Goal: Task Accomplishment & Management: Manage account settings

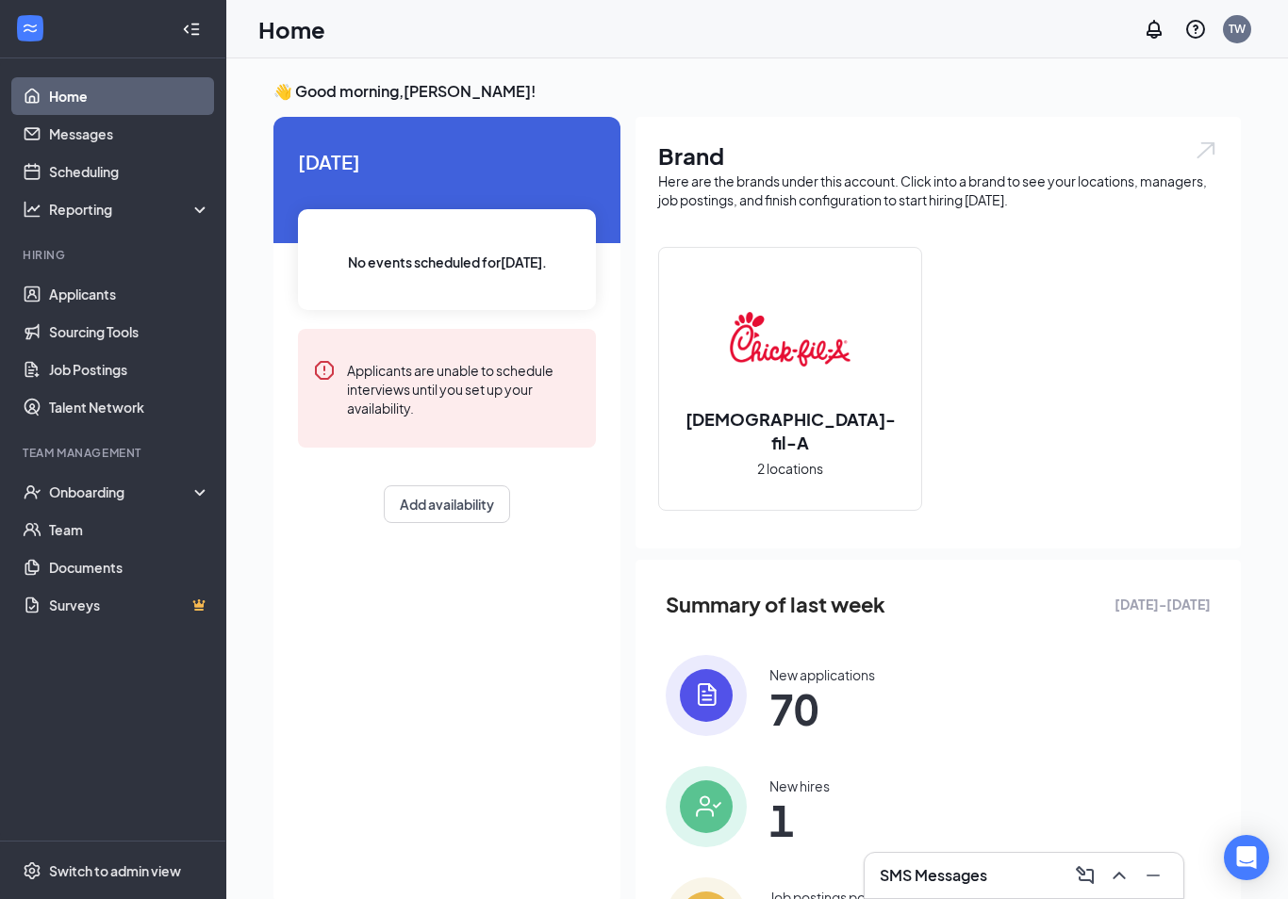
click at [94, 289] on link "Applicants" at bounding box center [129, 294] width 161 height 38
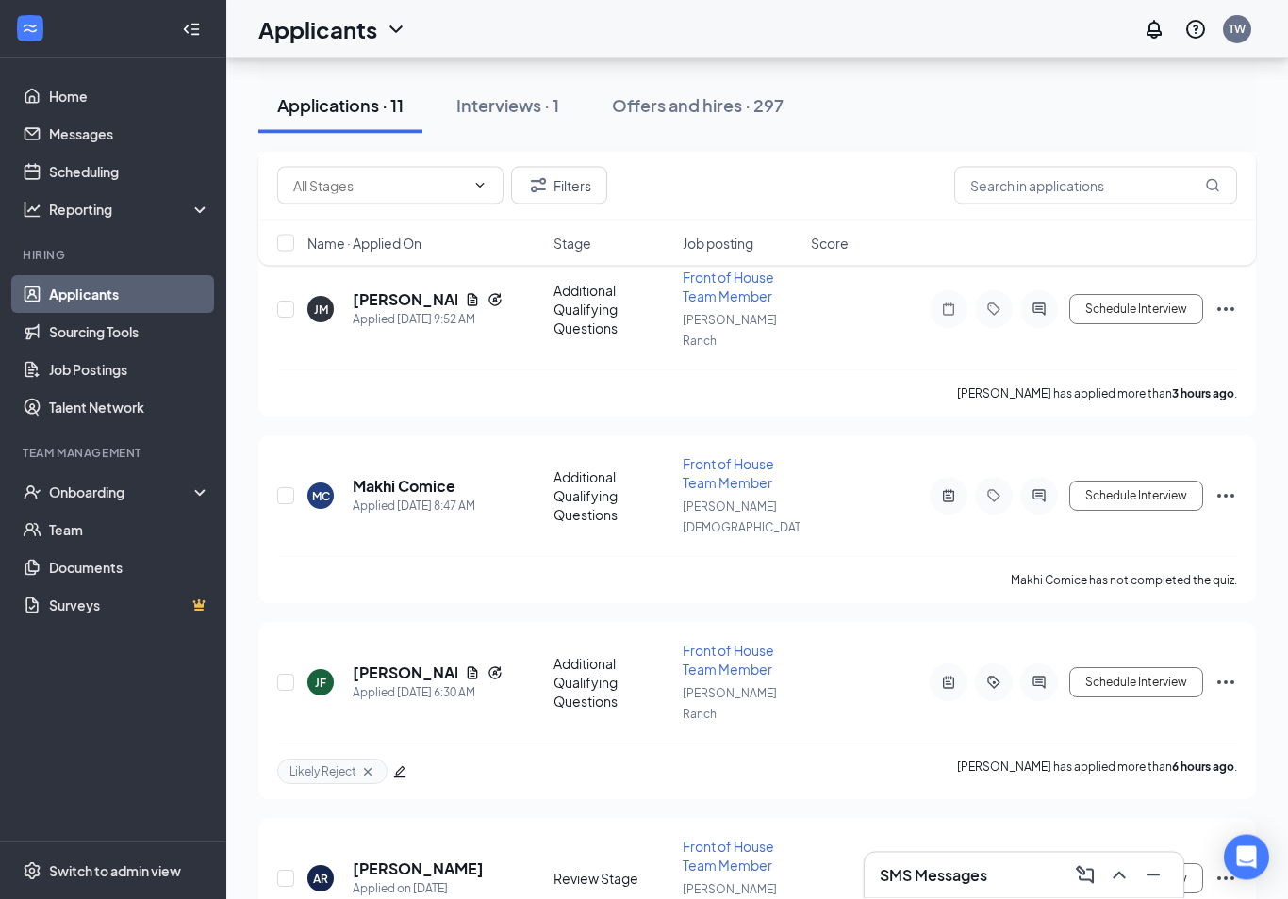
scroll to position [594, 0]
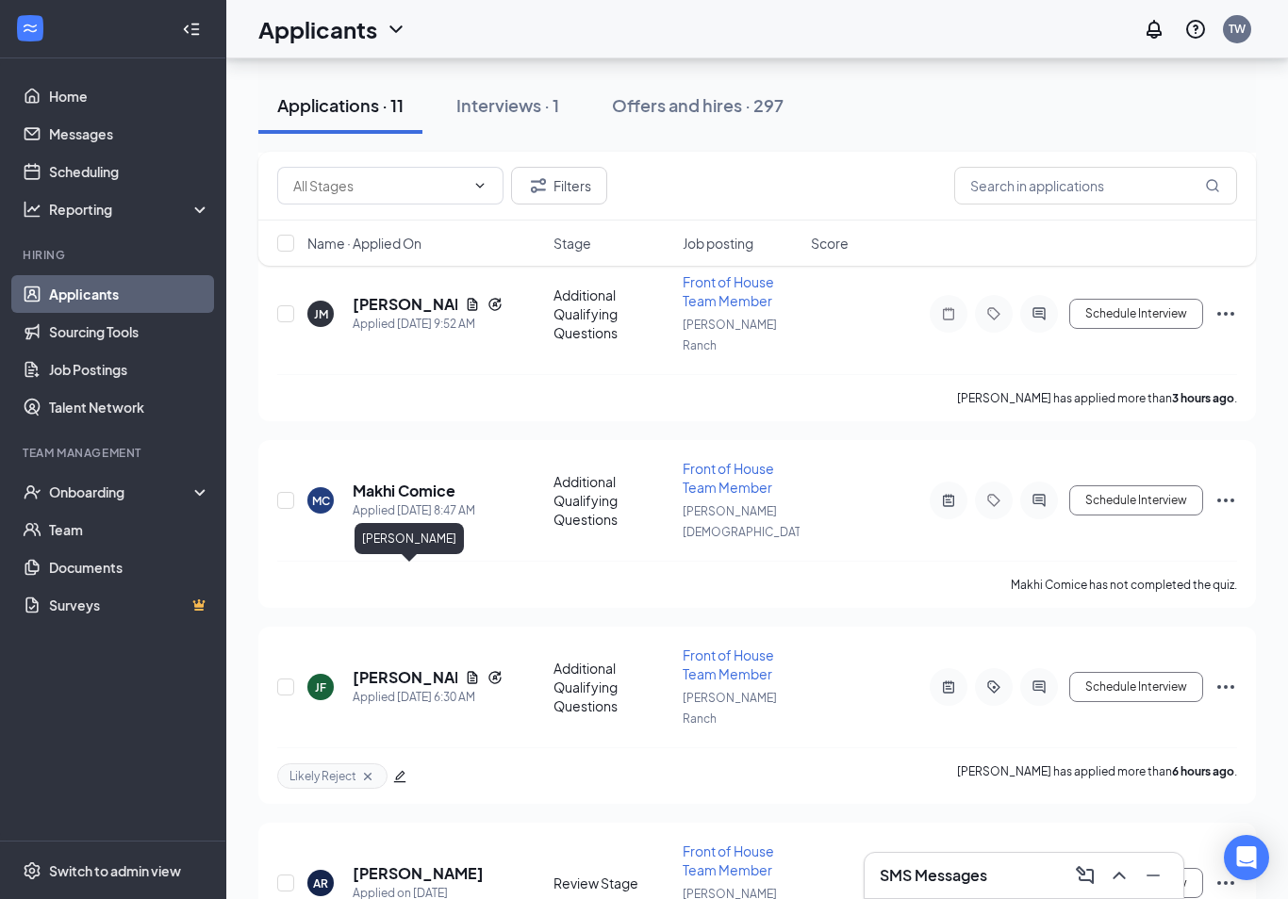
click at [389, 667] on h5 "[PERSON_NAME]" at bounding box center [405, 677] width 105 height 21
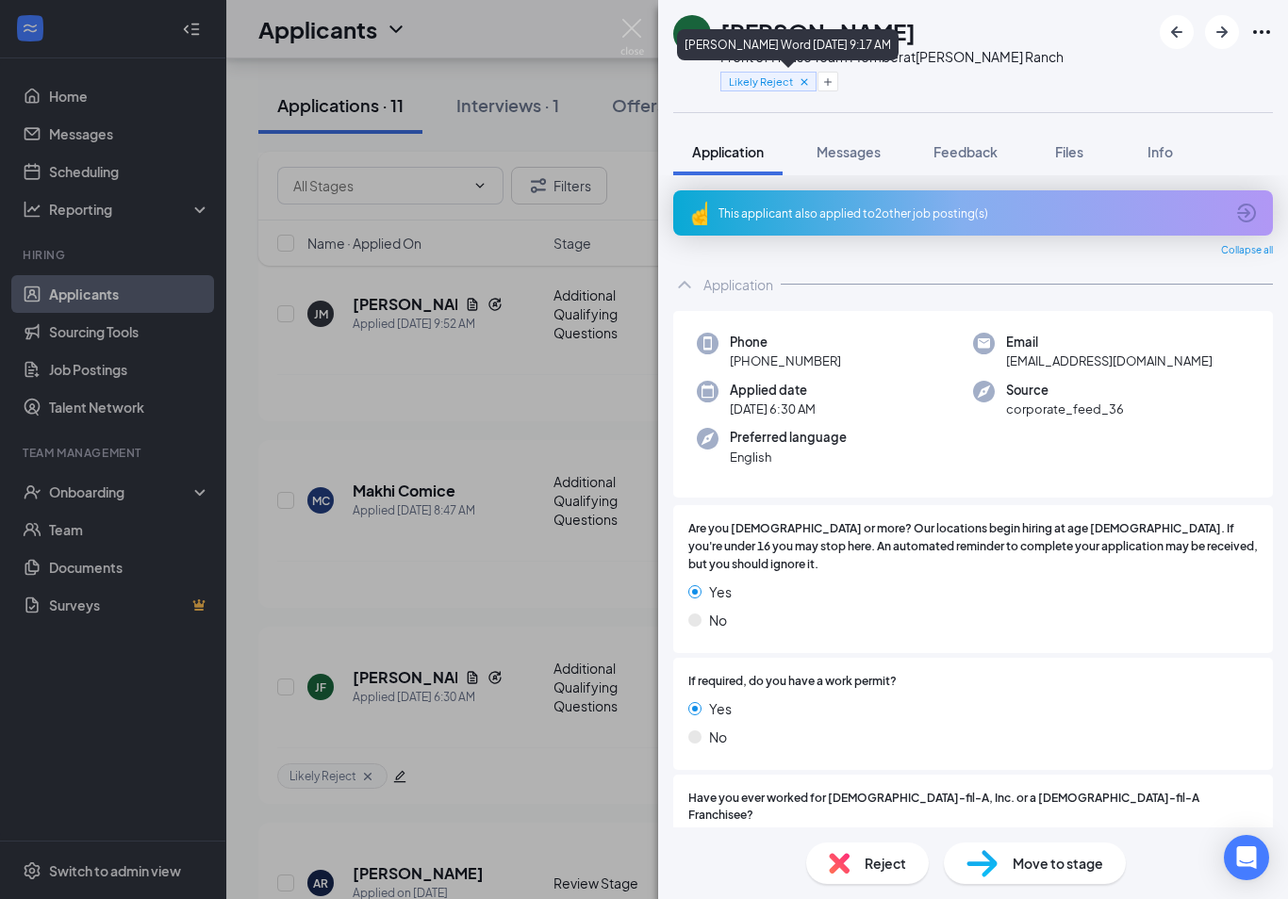
click at [797, 81] on icon "Cross" at bounding box center [803, 81] width 13 height 13
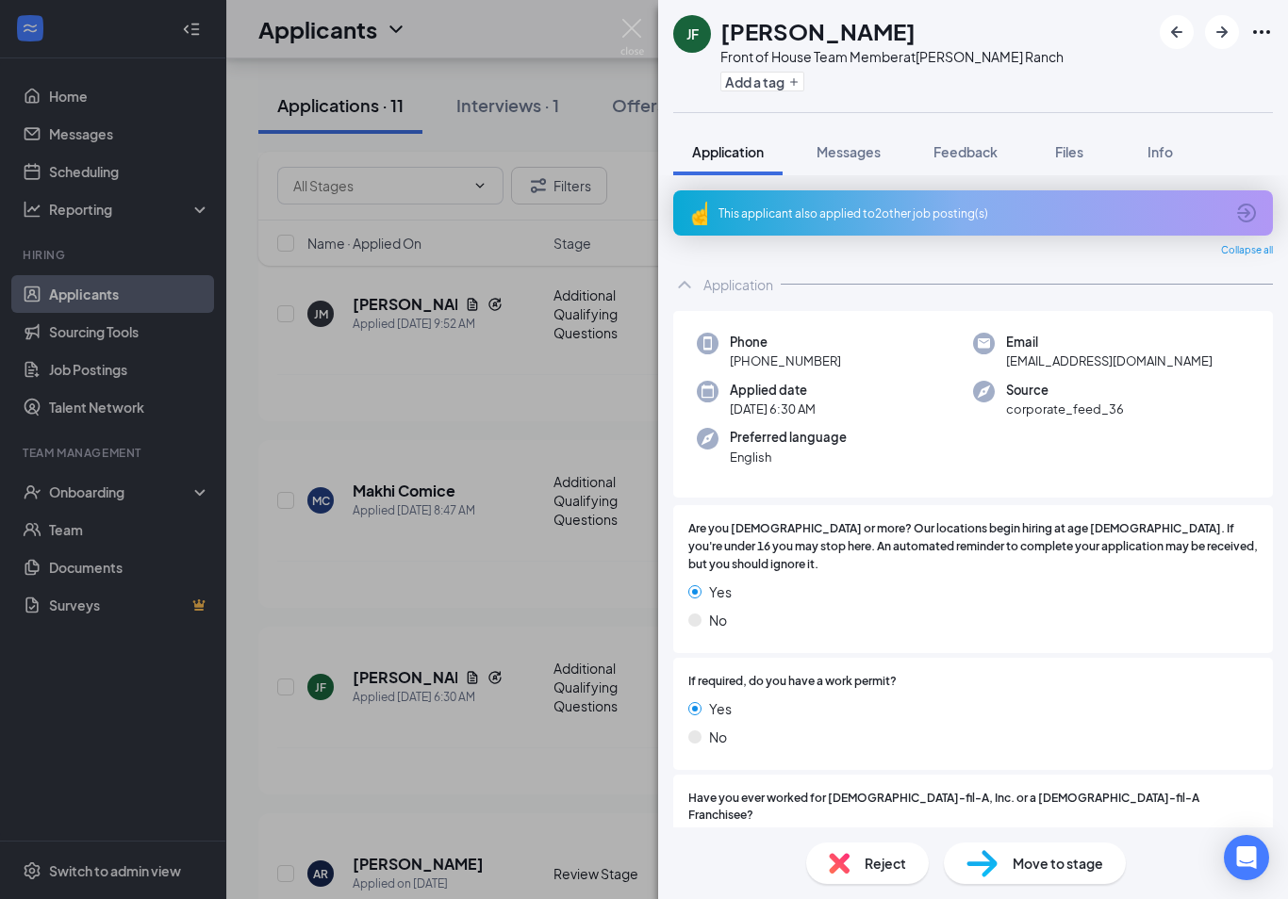
click at [970, 156] on span "Feedback" at bounding box center [965, 151] width 64 height 17
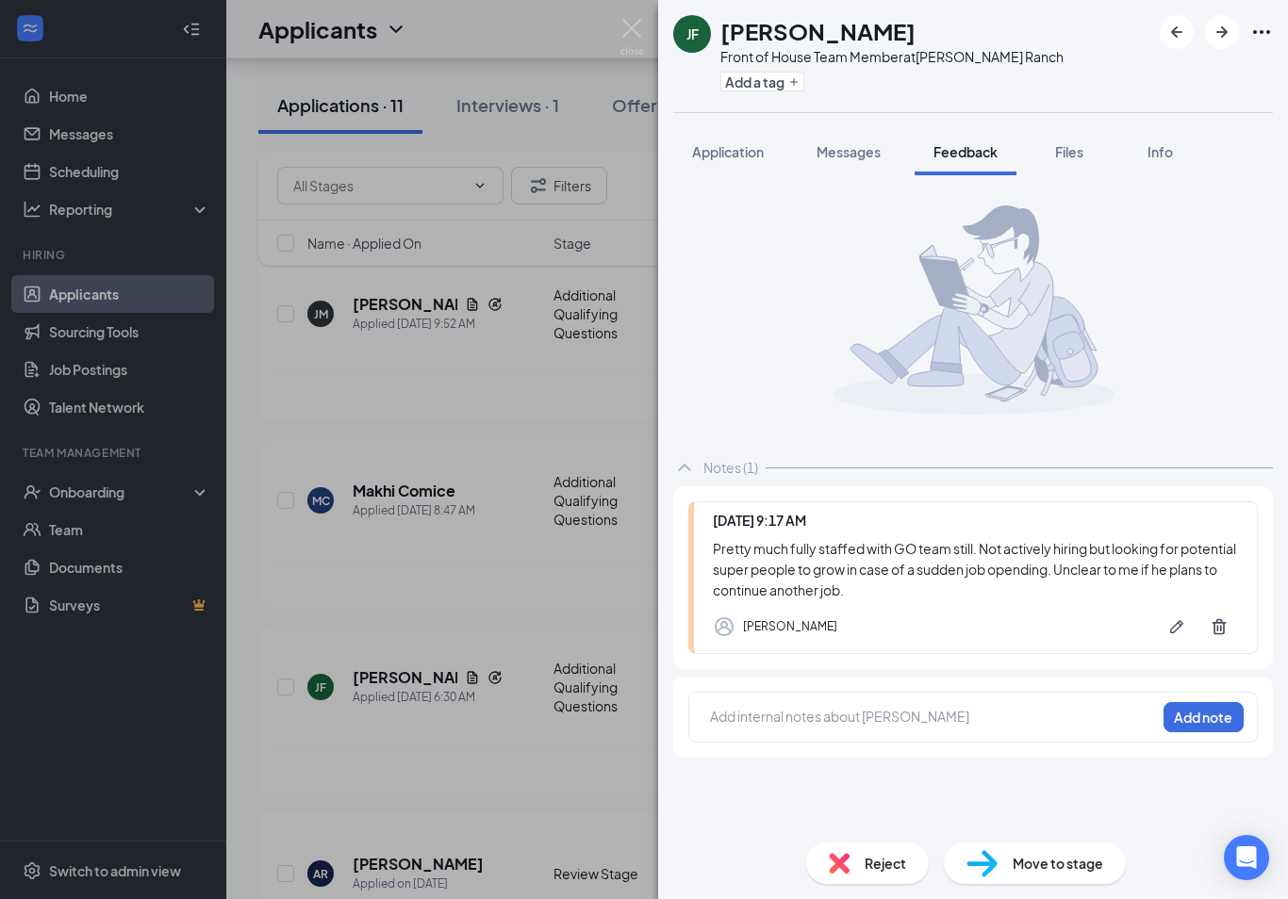
click at [894, 874] on span "Reject" at bounding box center [884, 863] width 41 height 21
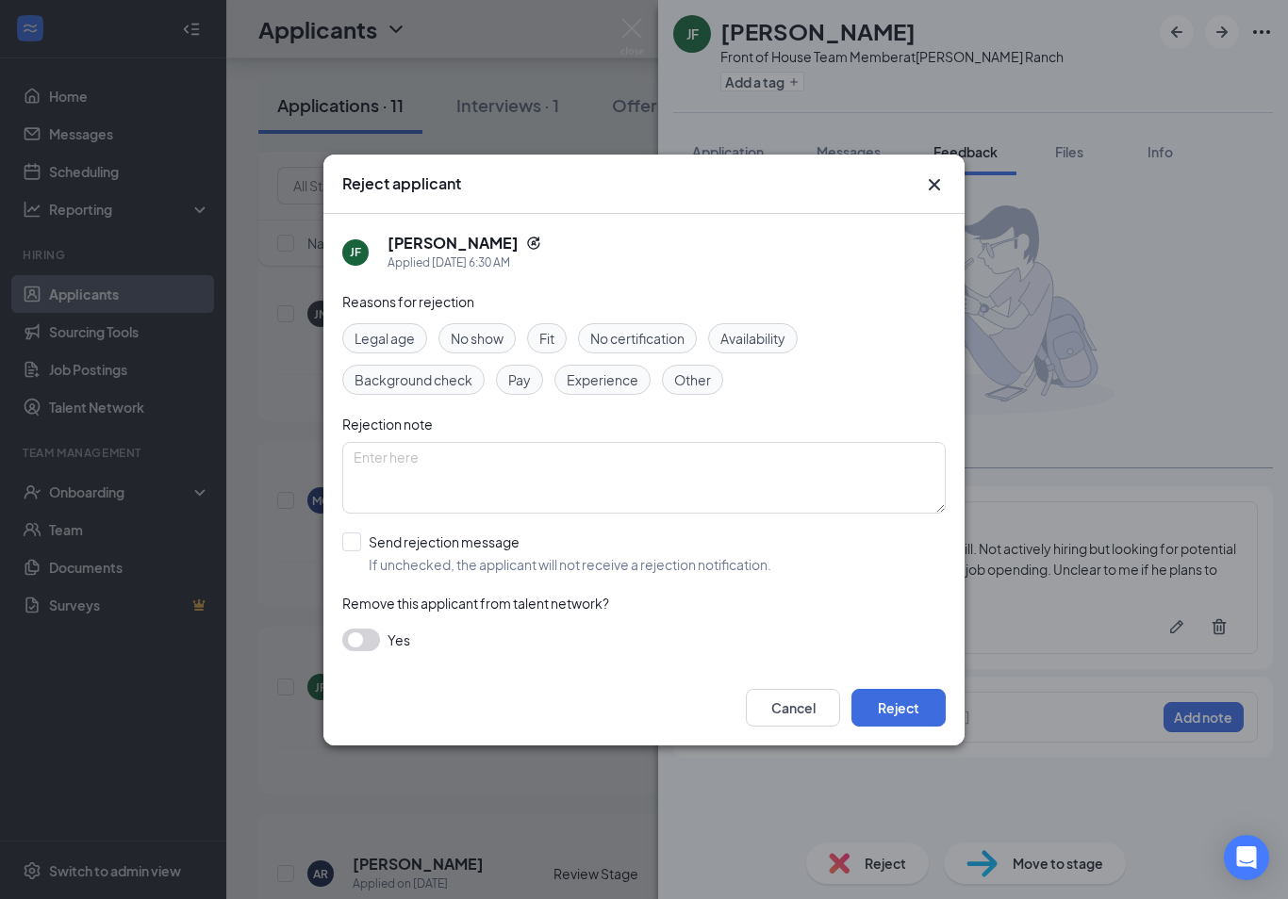
click at [356, 540] on input "Send rejection message If unchecked, the applicant will not receive a rejection…" at bounding box center [556, 553] width 429 height 41
checkbox input "true"
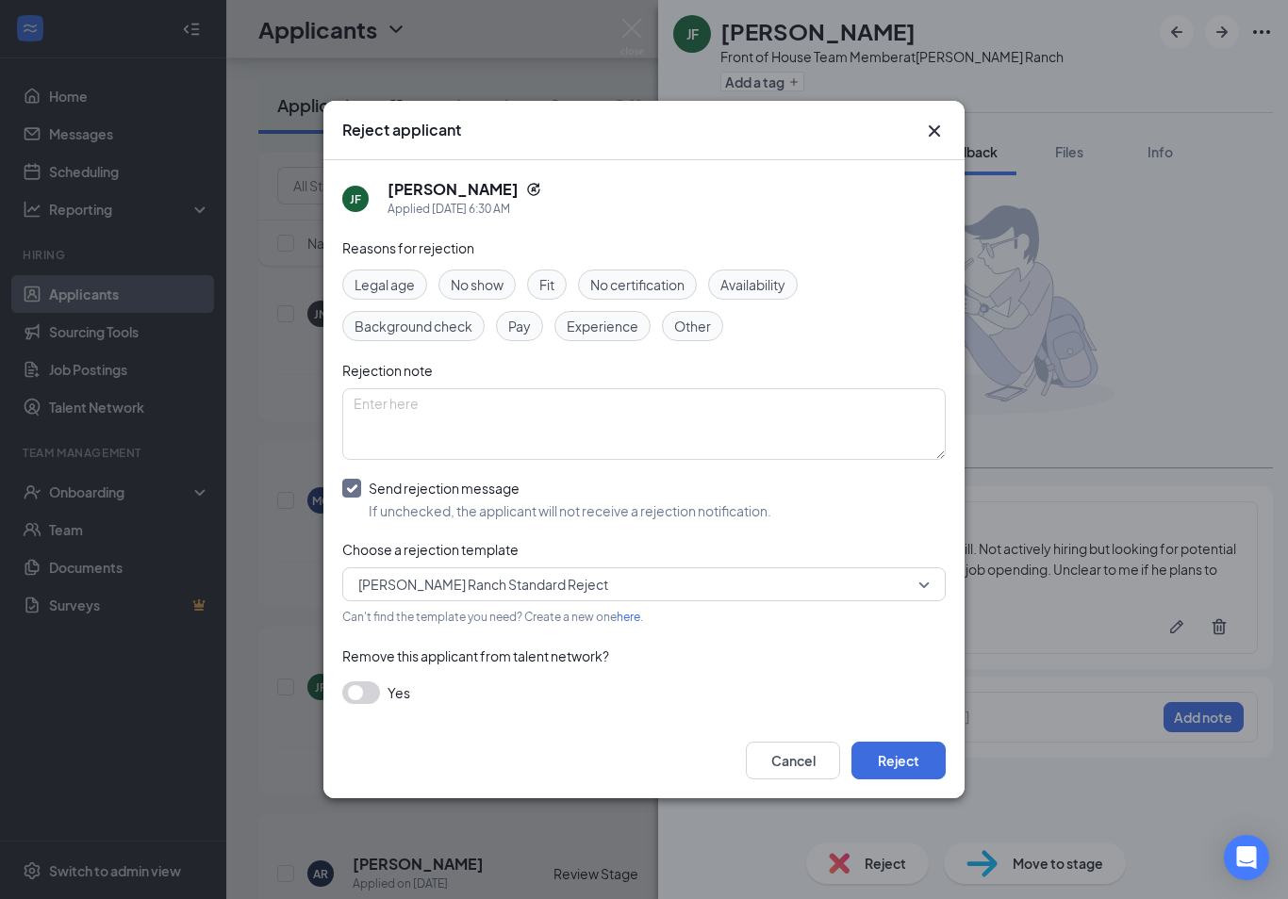
click at [895, 764] on button "Reject" at bounding box center [898, 761] width 94 height 38
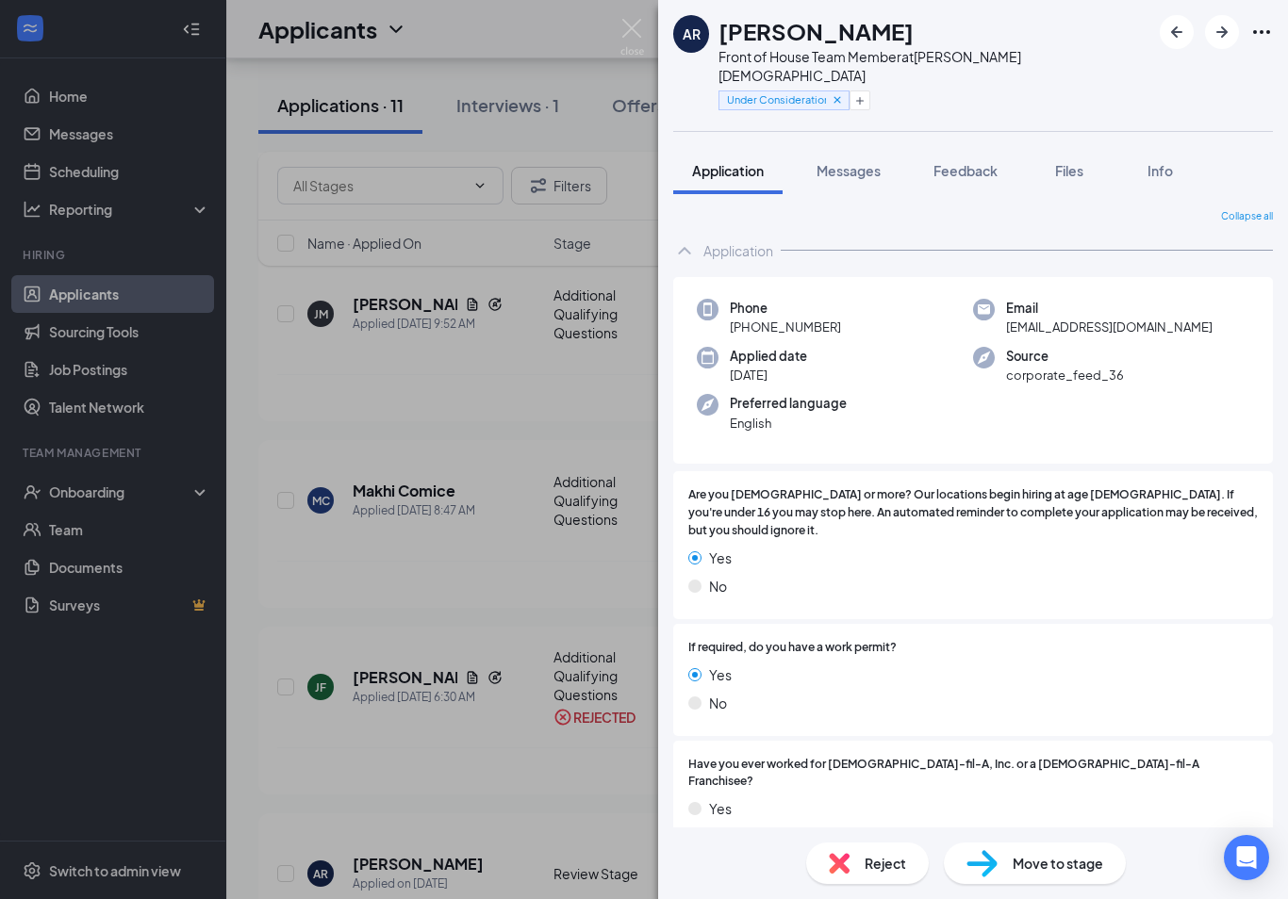
click at [961, 162] on span "Feedback" at bounding box center [965, 170] width 64 height 17
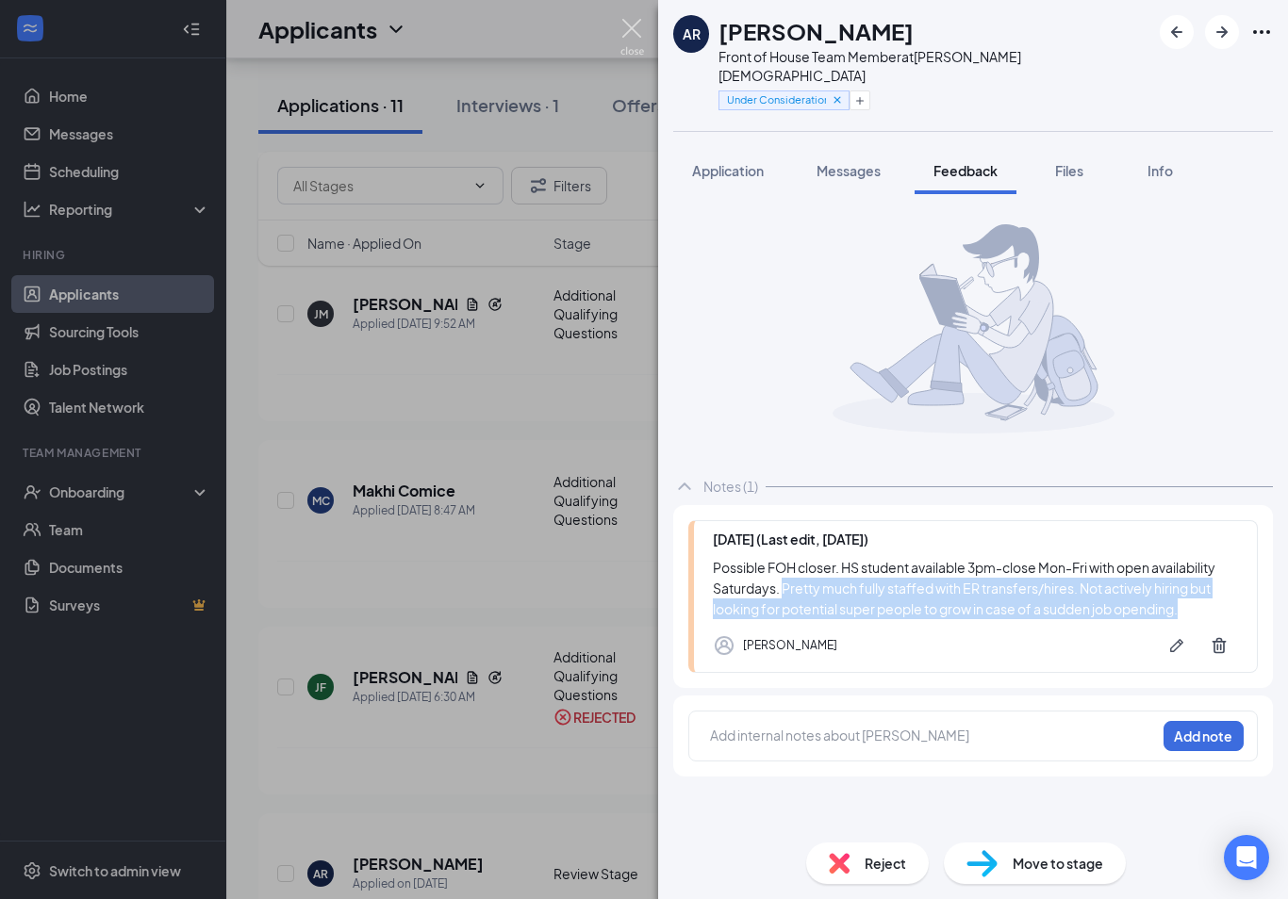
click at [630, 26] on img at bounding box center [632, 37] width 24 height 37
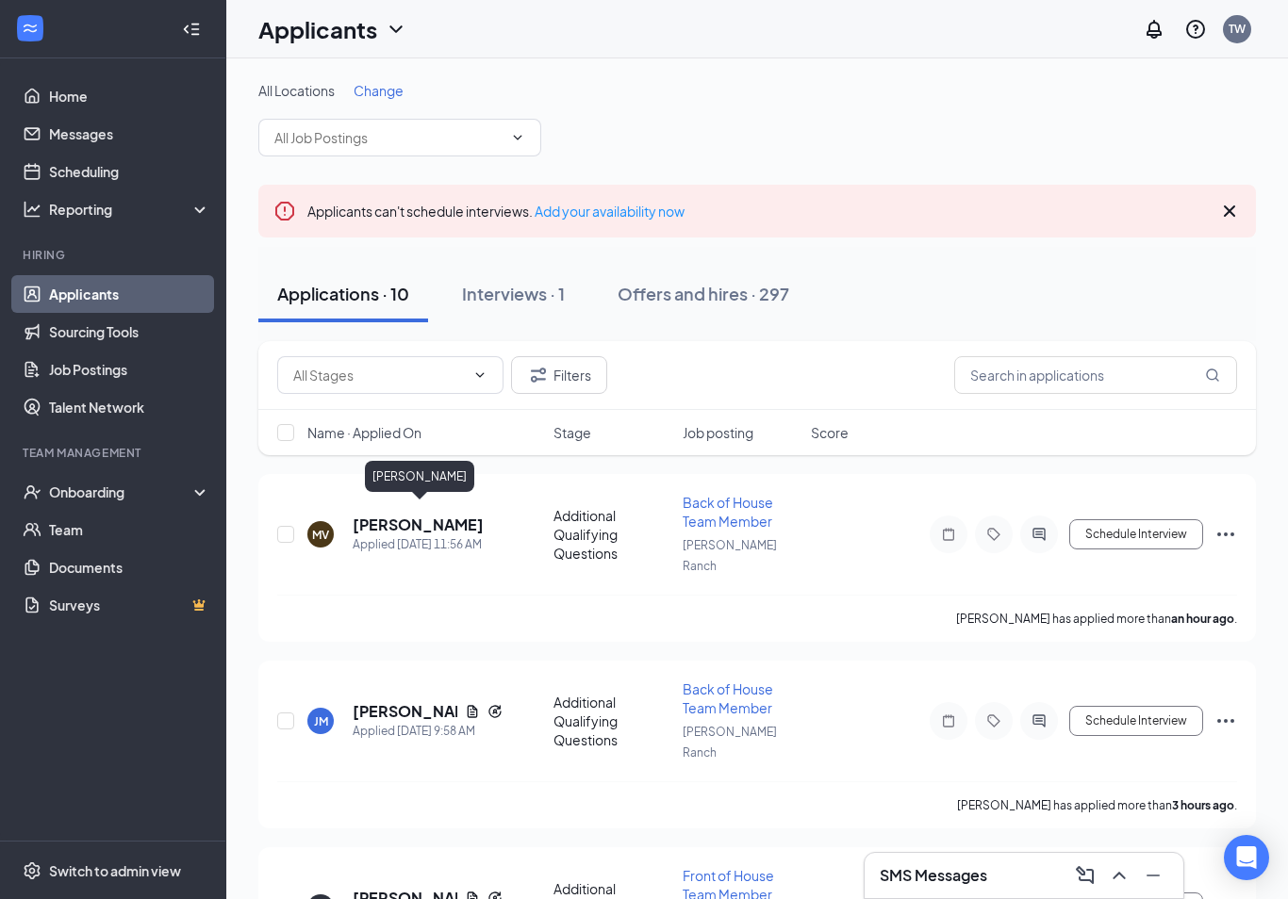
click at [424, 515] on h5 "[PERSON_NAME]" at bounding box center [418, 525] width 131 height 21
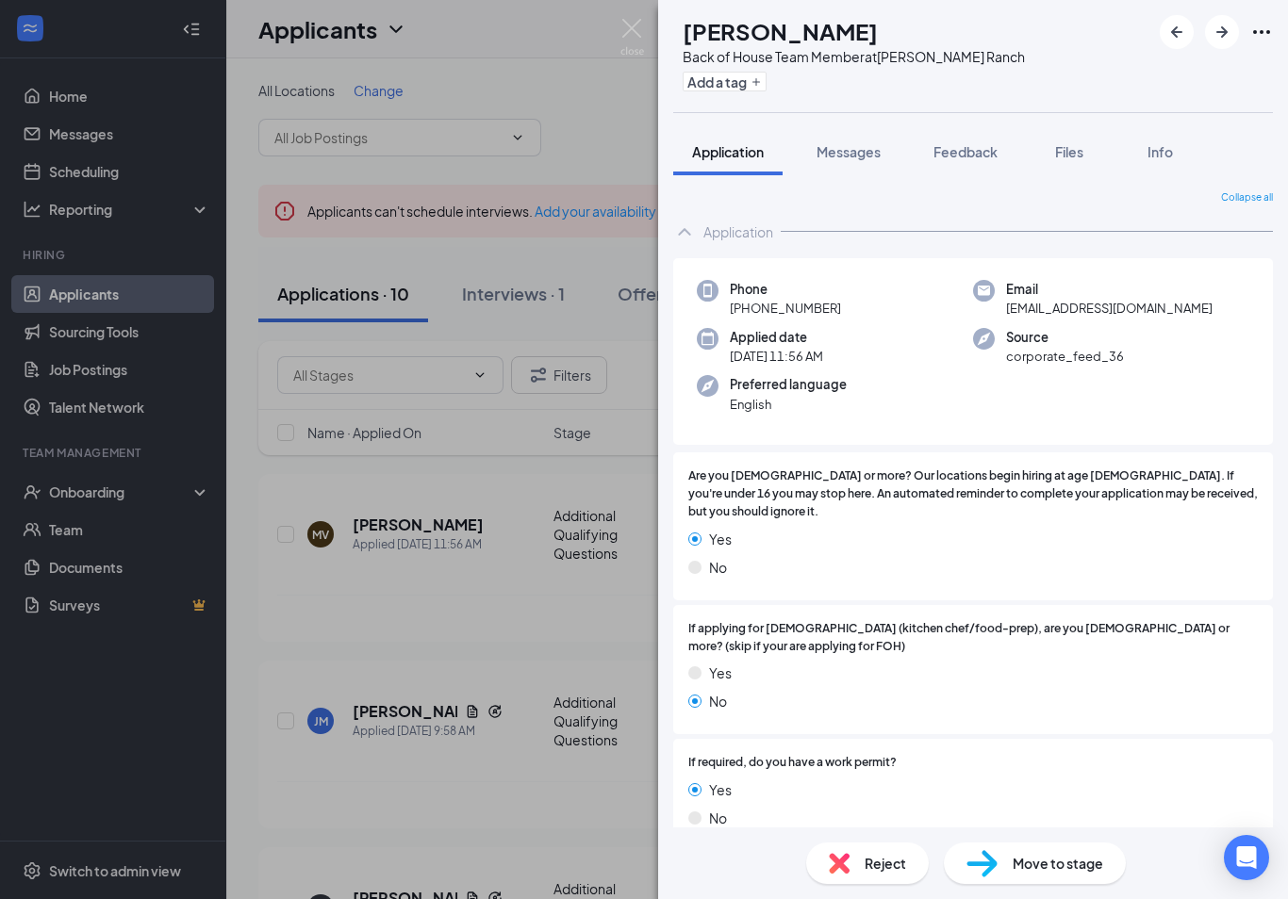
scroll to position [-10, 0]
click at [976, 152] on span "Feedback" at bounding box center [965, 151] width 64 height 17
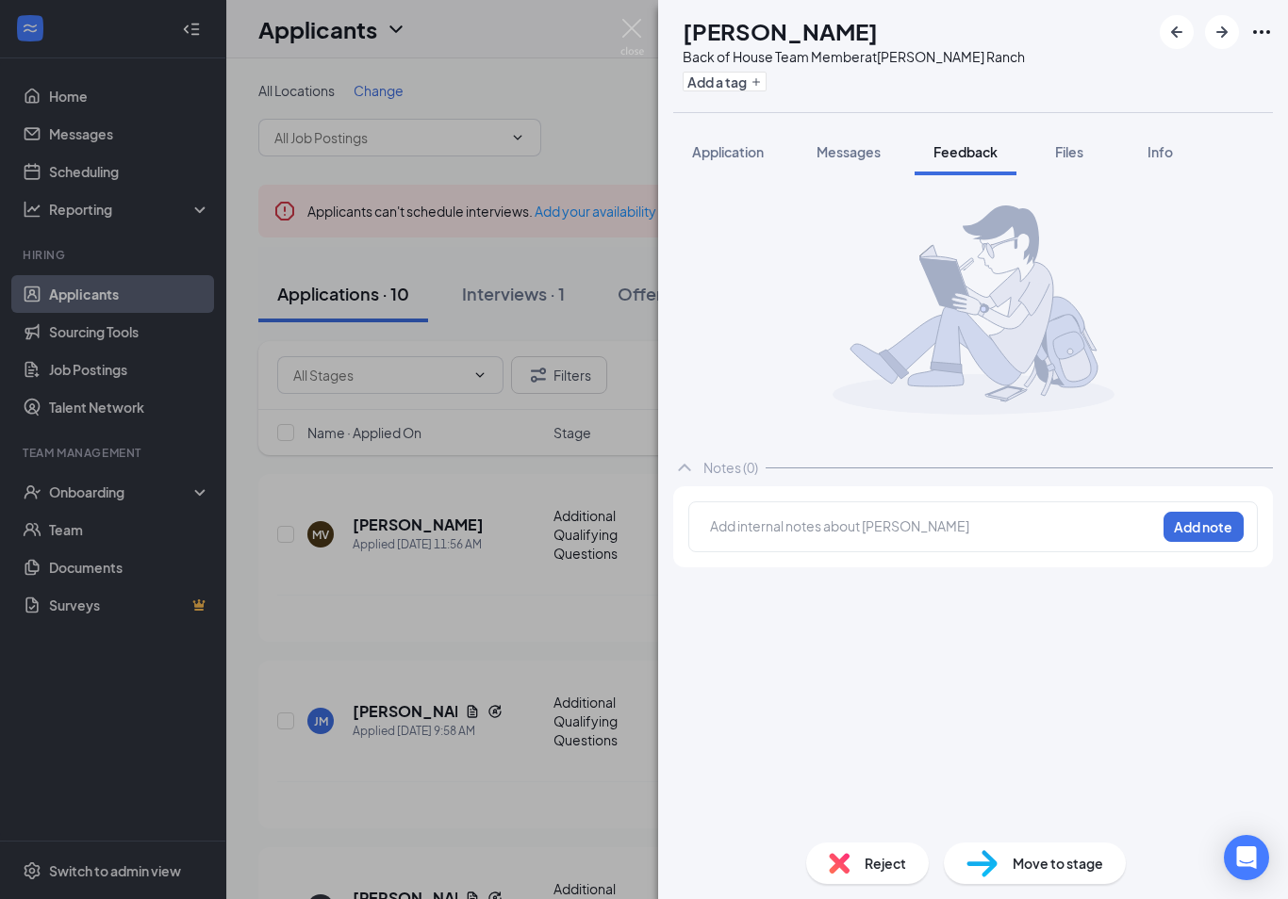
click at [771, 536] on div at bounding box center [933, 527] width 444 height 20
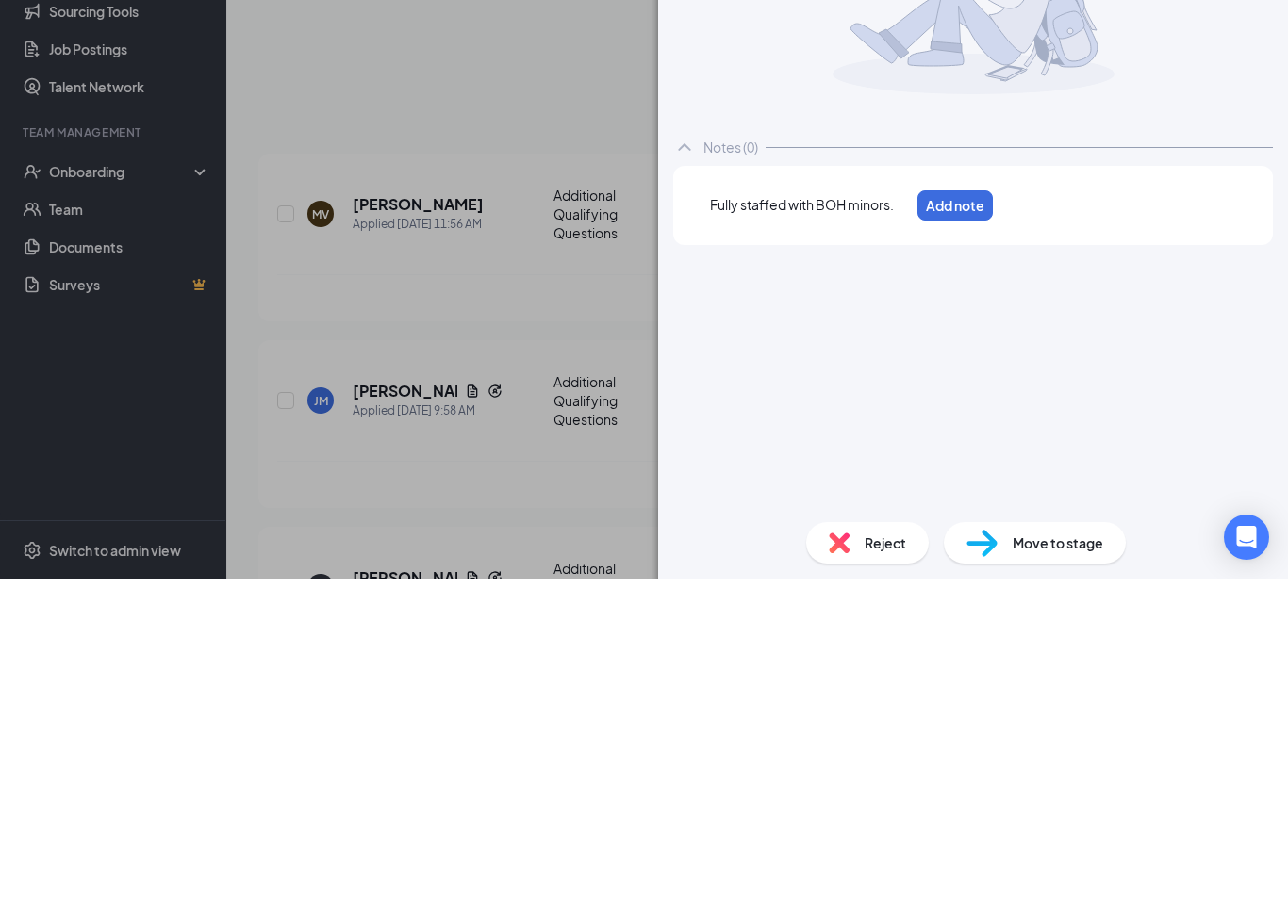
click at [909, 516] on div "Fully staffed with BOH minors." at bounding box center [809, 526] width 199 height 20
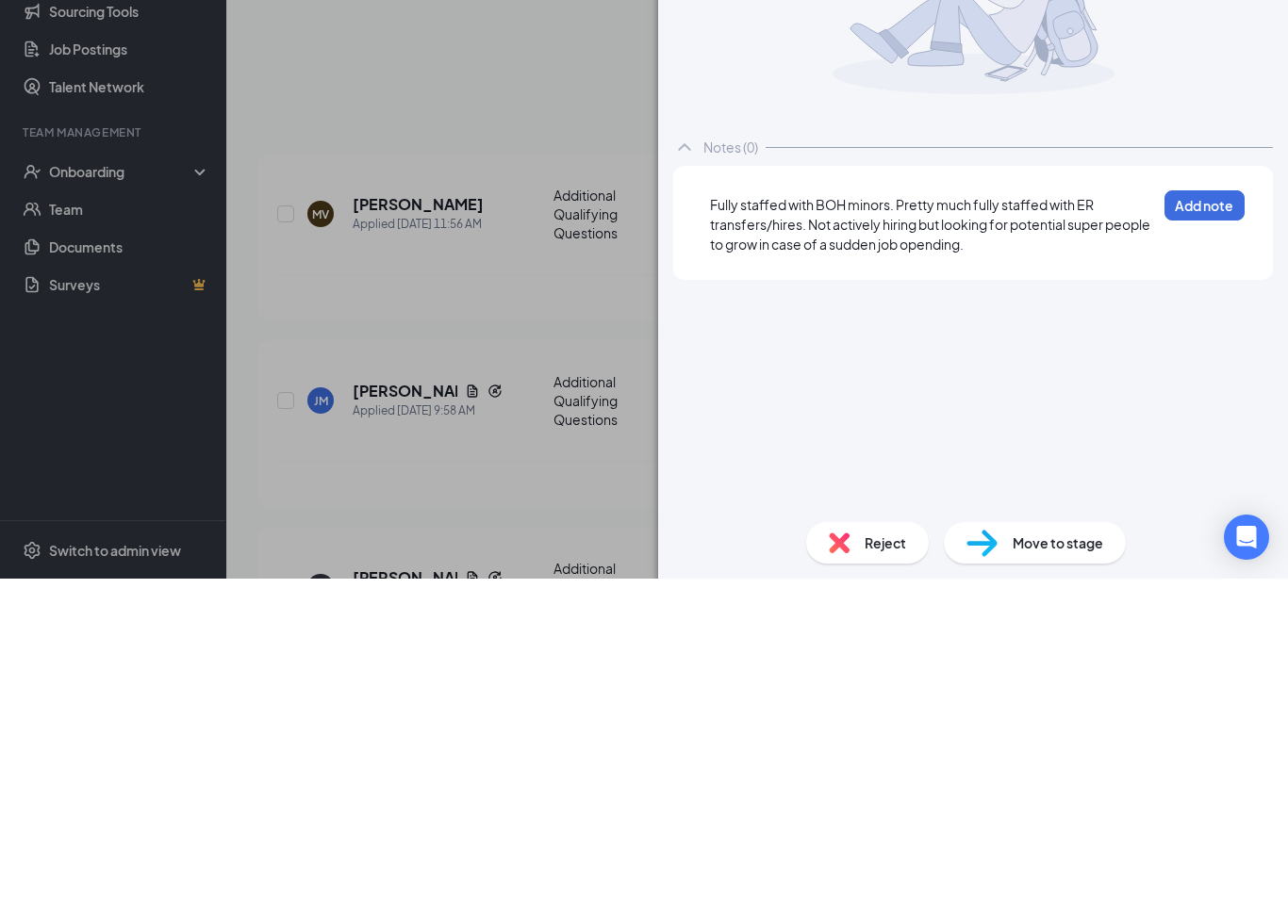
click at [1202, 511] on button "Add note" at bounding box center [1204, 526] width 80 height 30
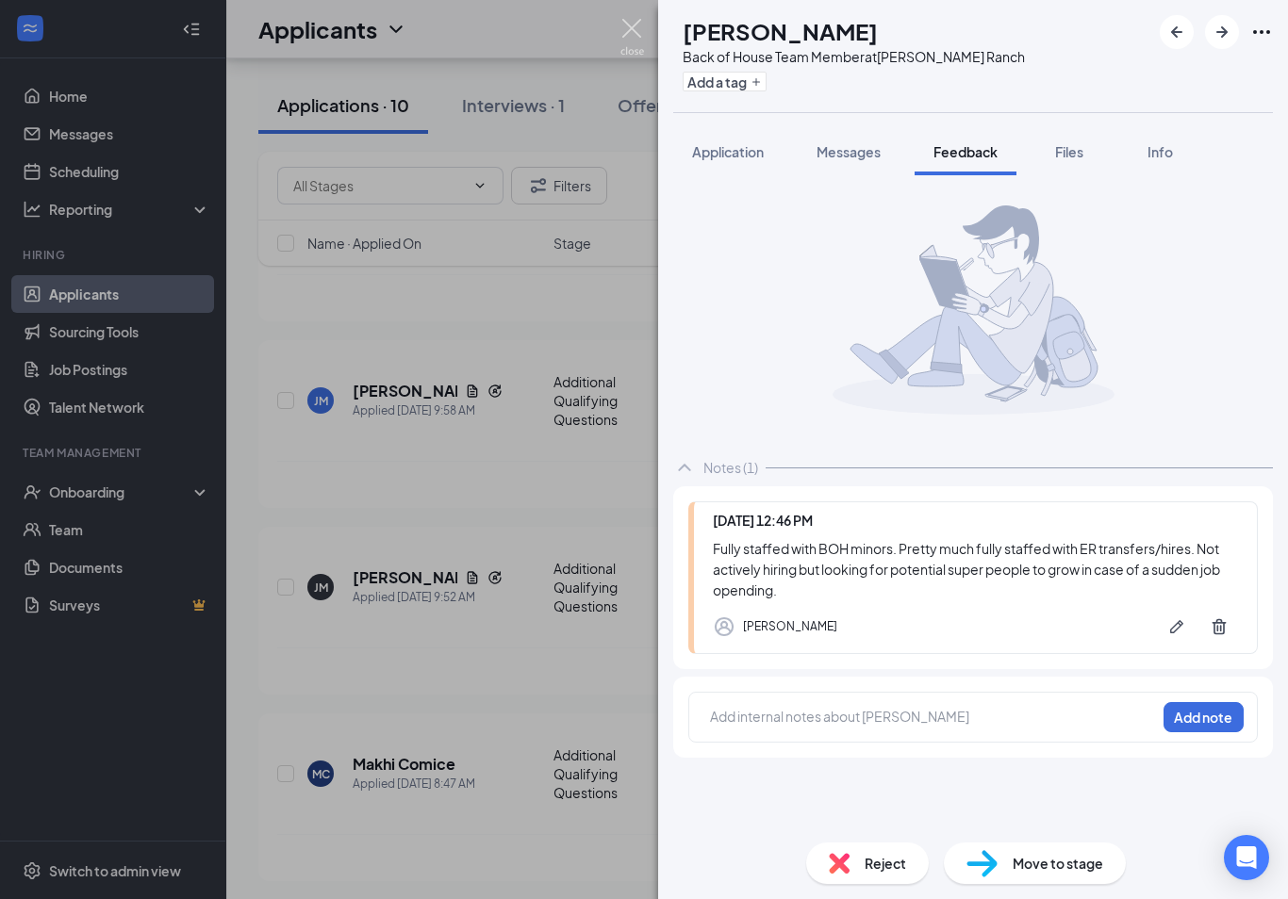
click at [632, 21] on img at bounding box center [632, 37] width 24 height 37
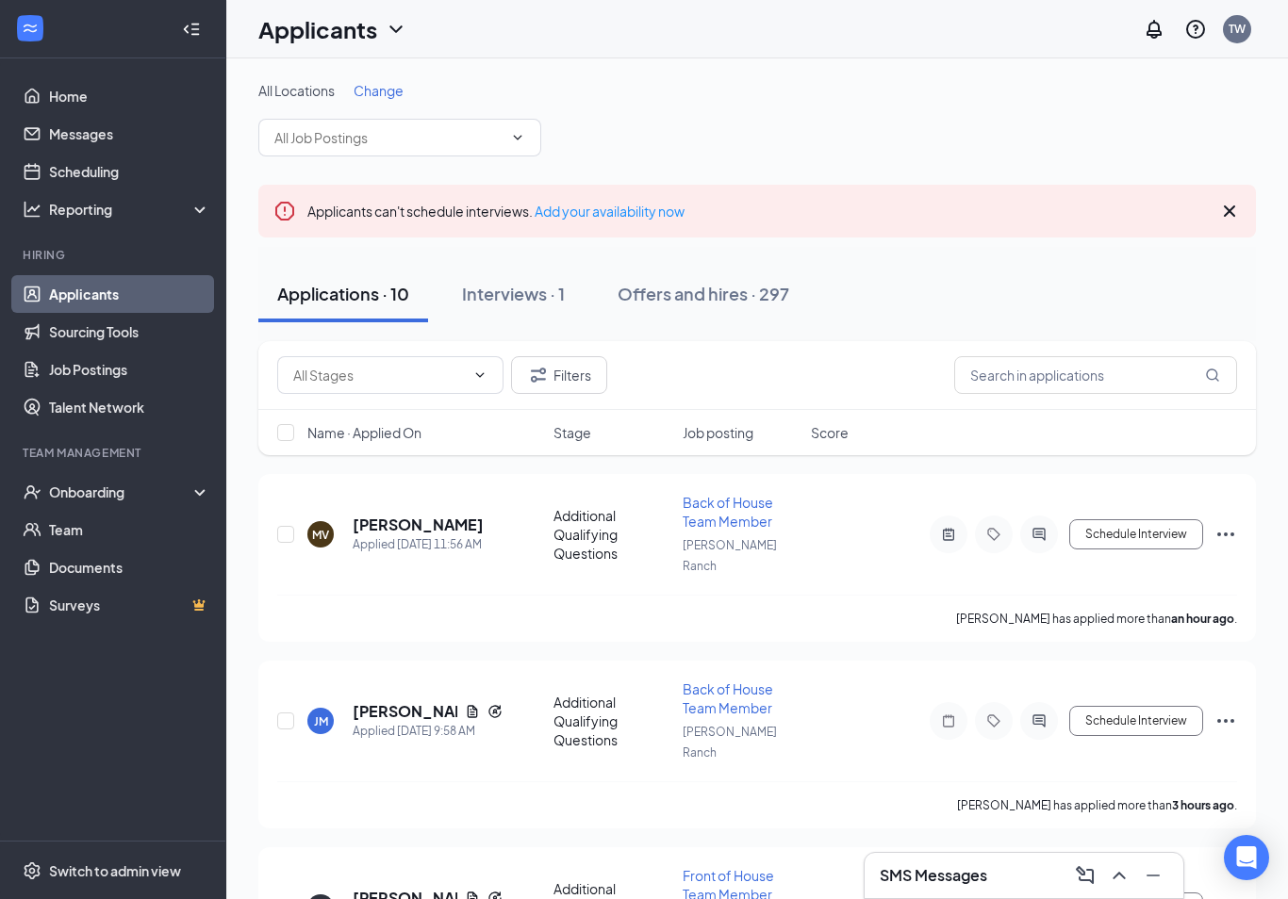
click at [417, 516] on h5 "[PERSON_NAME]" at bounding box center [418, 525] width 131 height 21
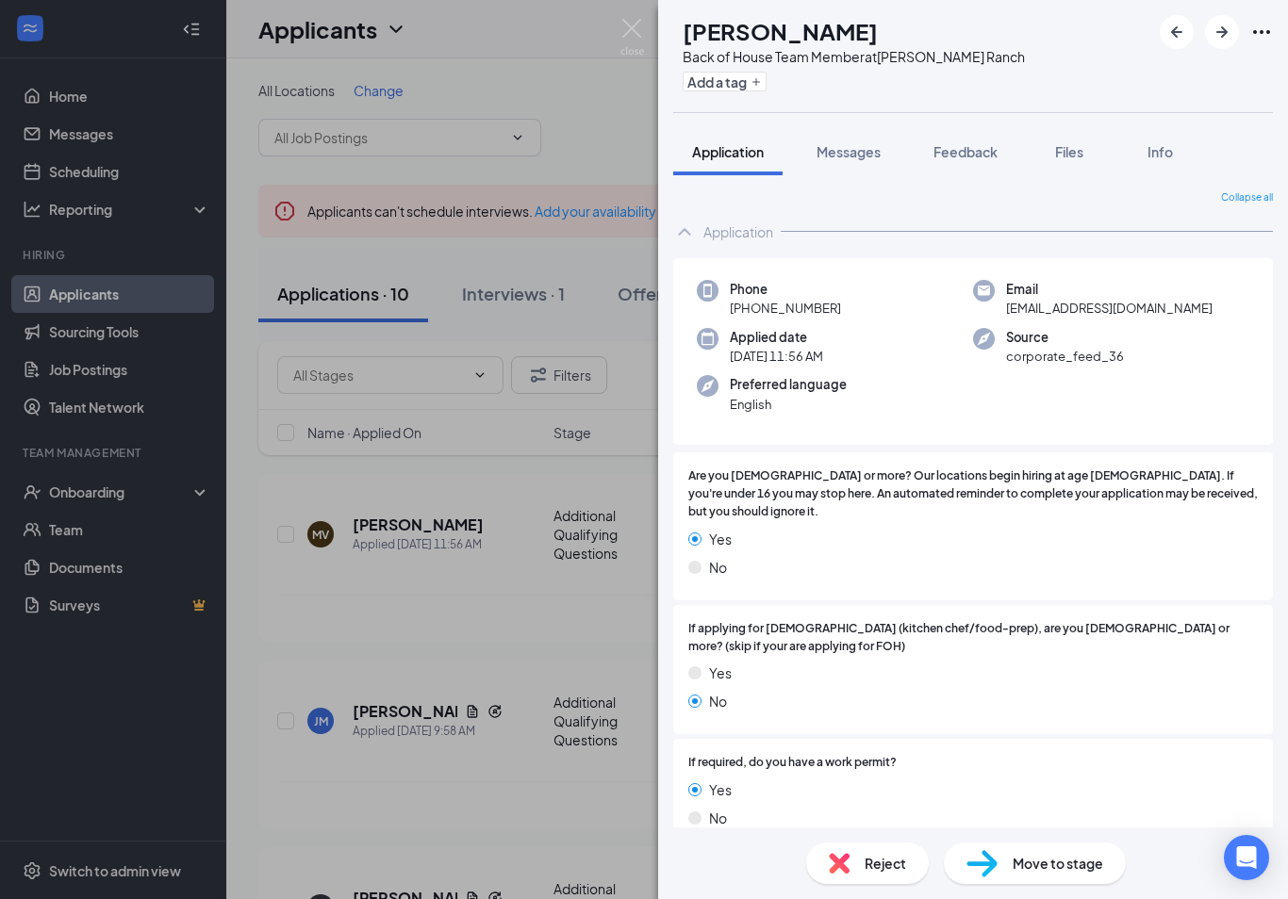
click at [766, 73] on button "Add a tag" at bounding box center [724, 82] width 84 height 20
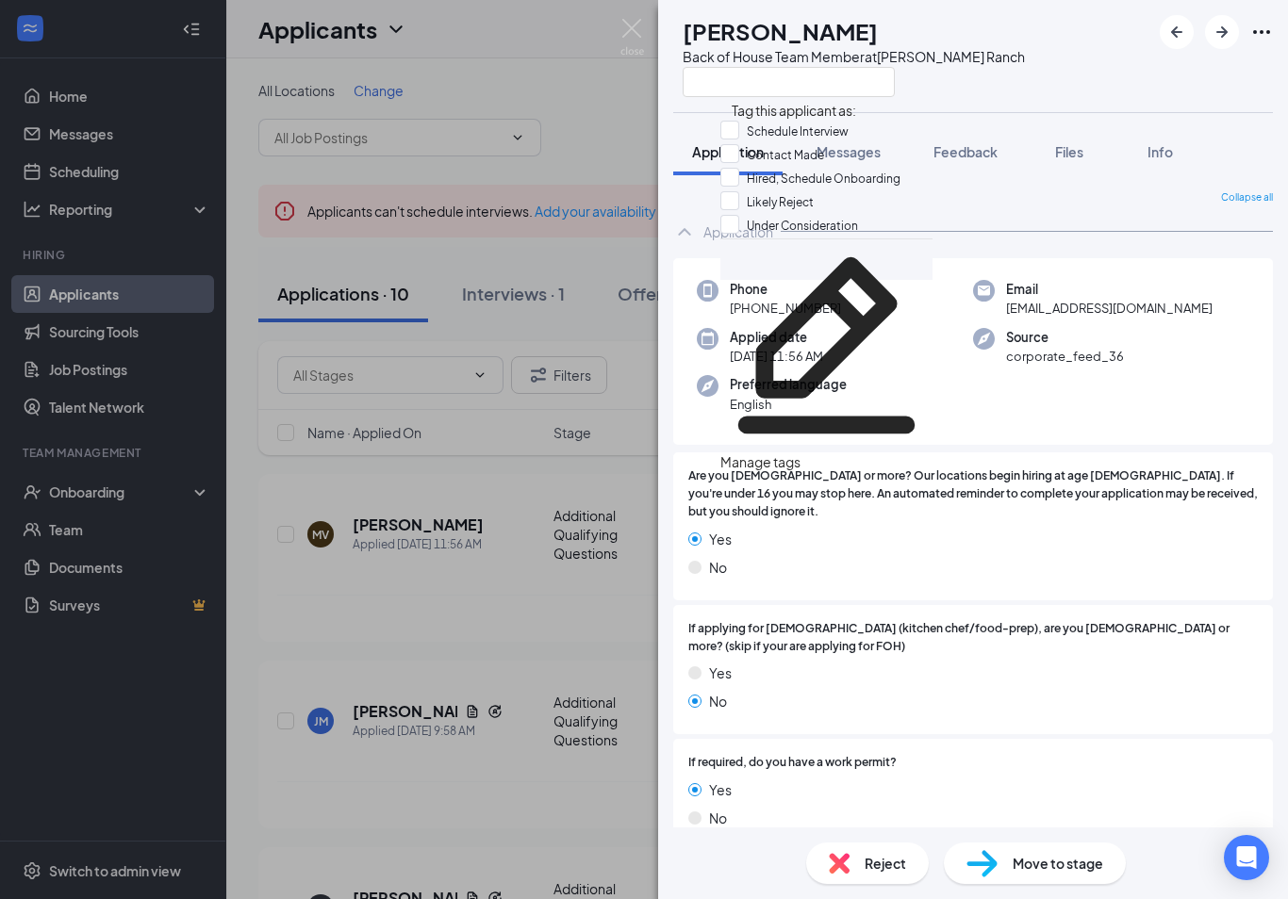
click at [737, 212] on input "Likely Reject" at bounding box center [766, 201] width 93 height 21
checkbox input "true"
click at [1044, 84] on div "[PERSON_NAME] [PERSON_NAME] Back of House Team Member at [PERSON_NAME][GEOGRAPH…" at bounding box center [973, 56] width 630 height 112
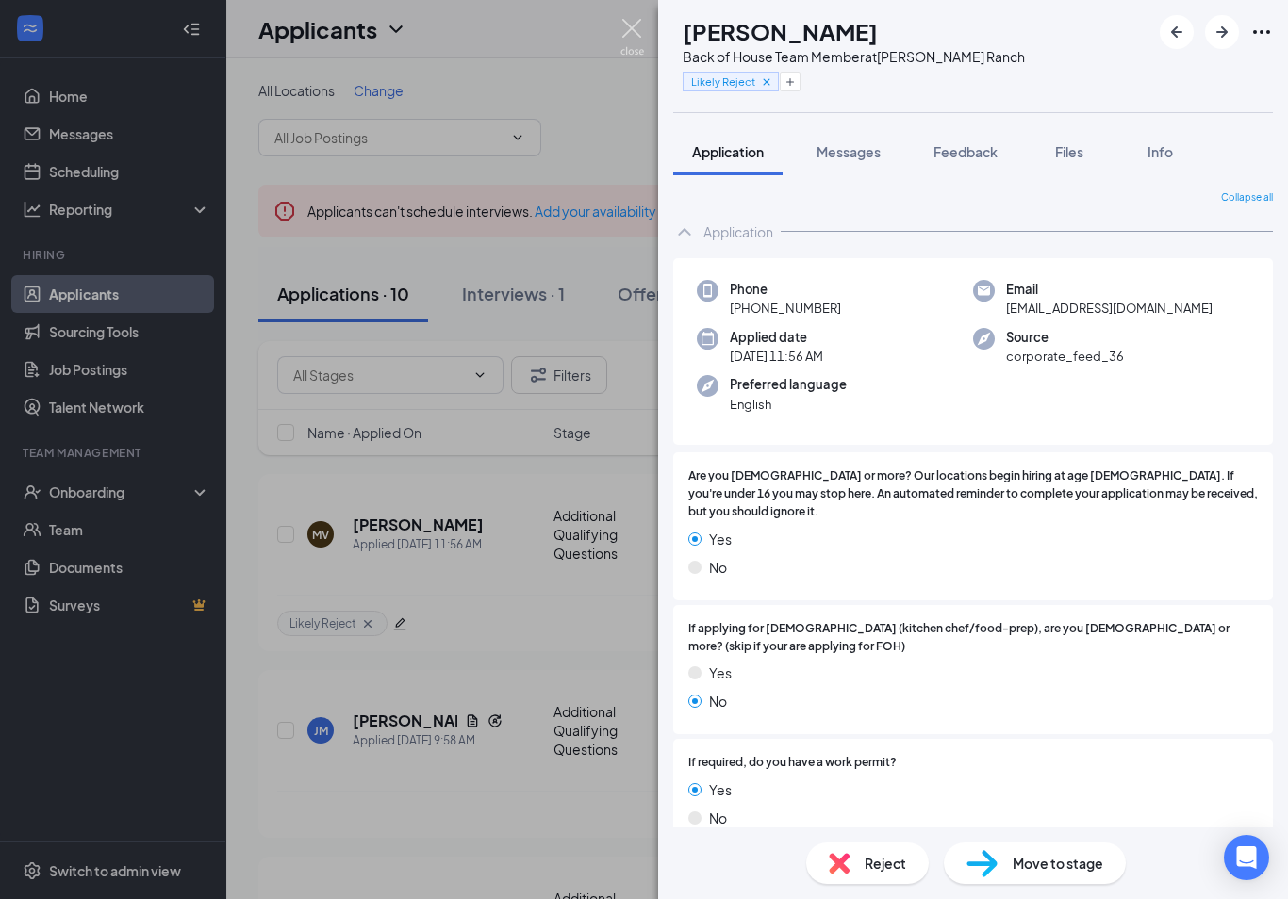
click at [627, 31] on img at bounding box center [632, 37] width 24 height 37
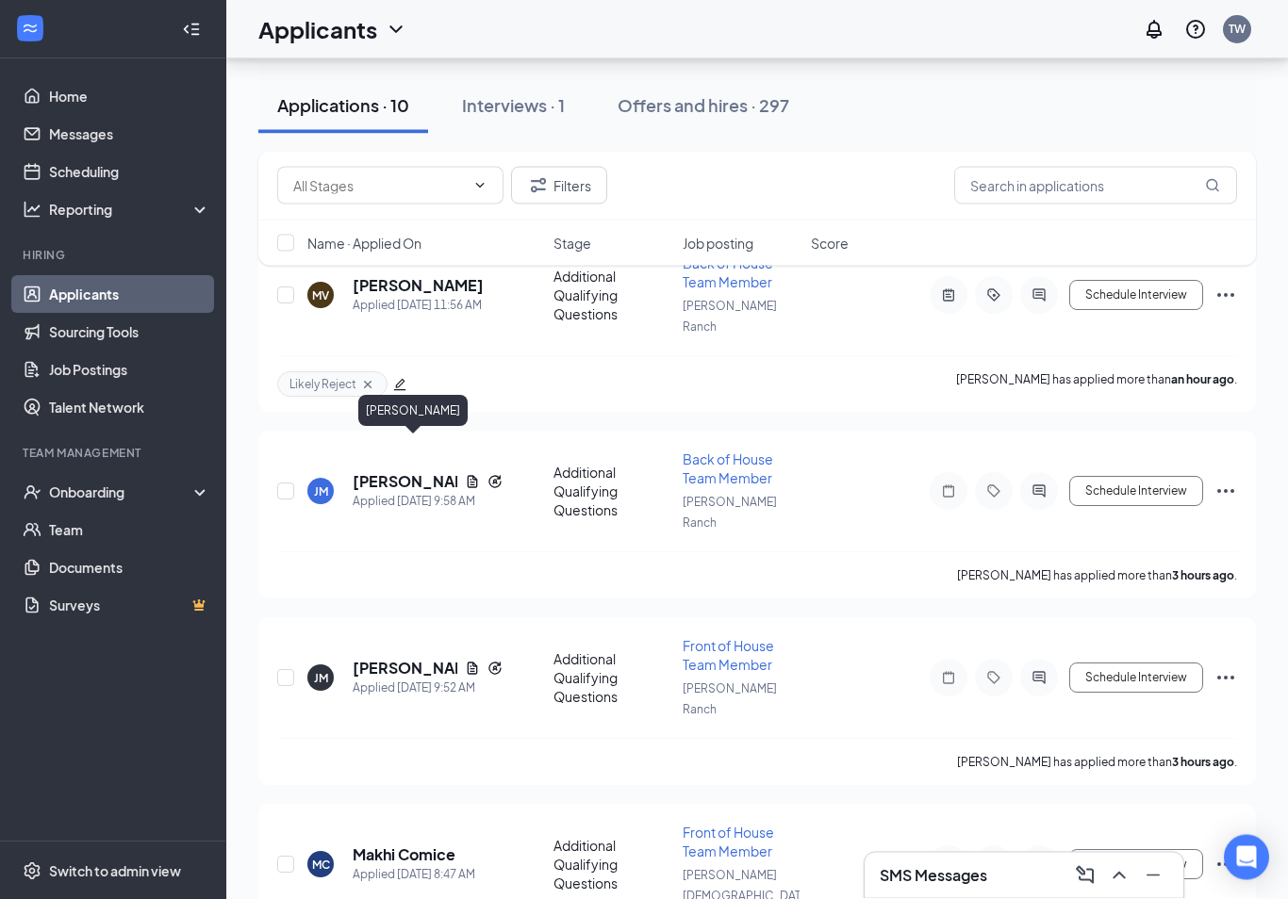
scroll to position [239, 0]
click at [418, 471] on h5 "[PERSON_NAME]" at bounding box center [405, 481] width 105 height 21
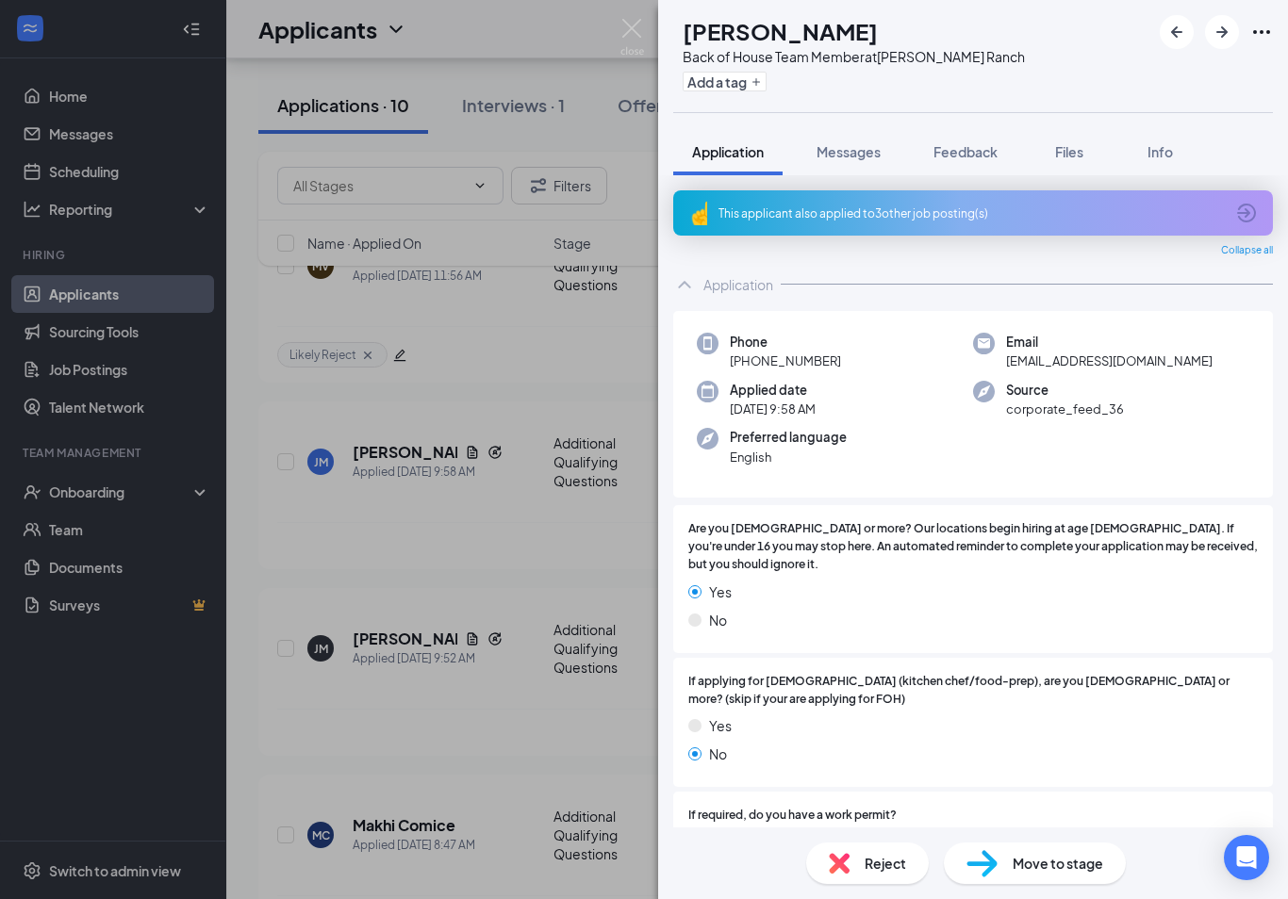
scroll to position [-1, 0]
click at [971, 152] on span "Feedback" at bounding box center [965, 151] width 64 height 17
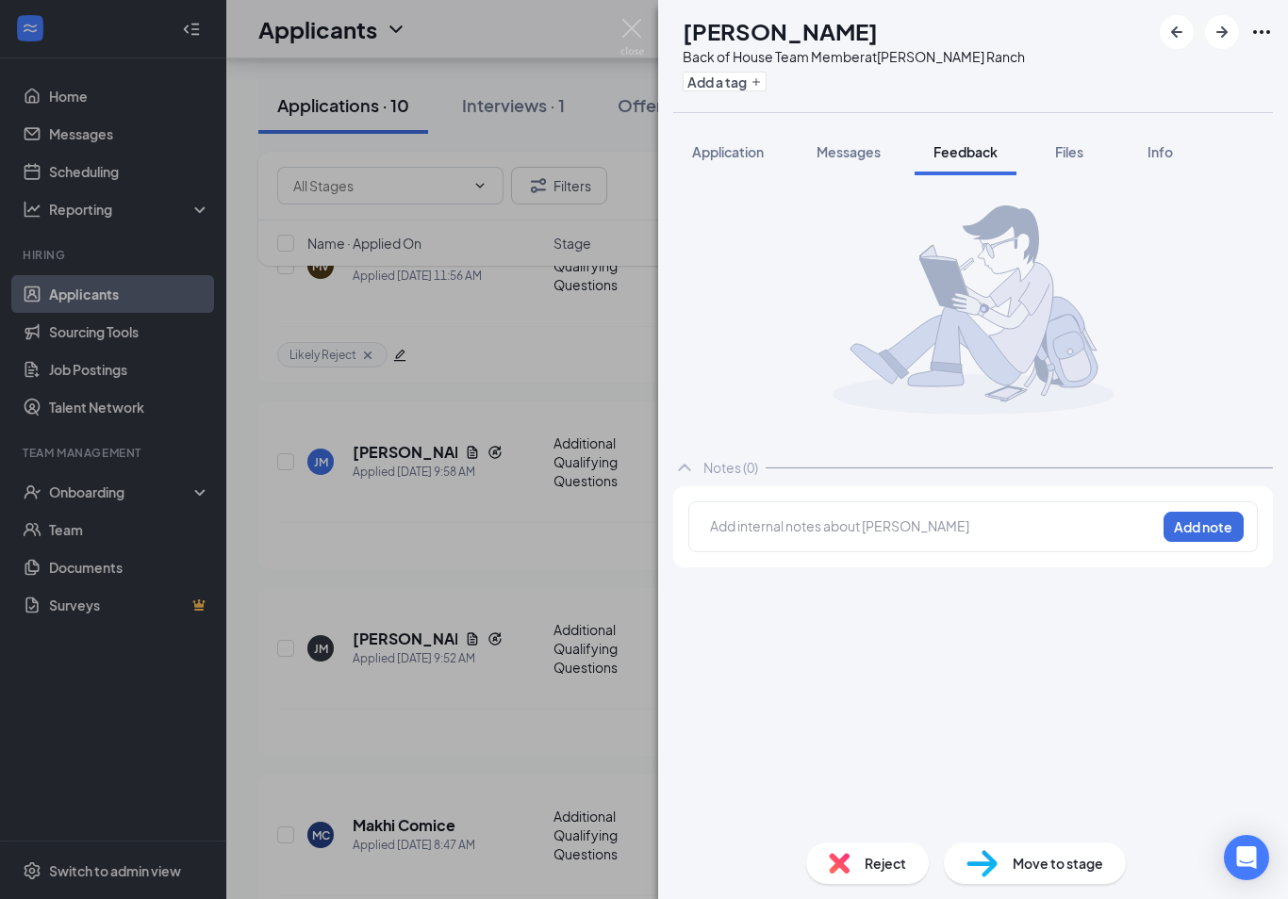
click at [735, 536] on div at bounding box center [933, 527] width 444 height 20
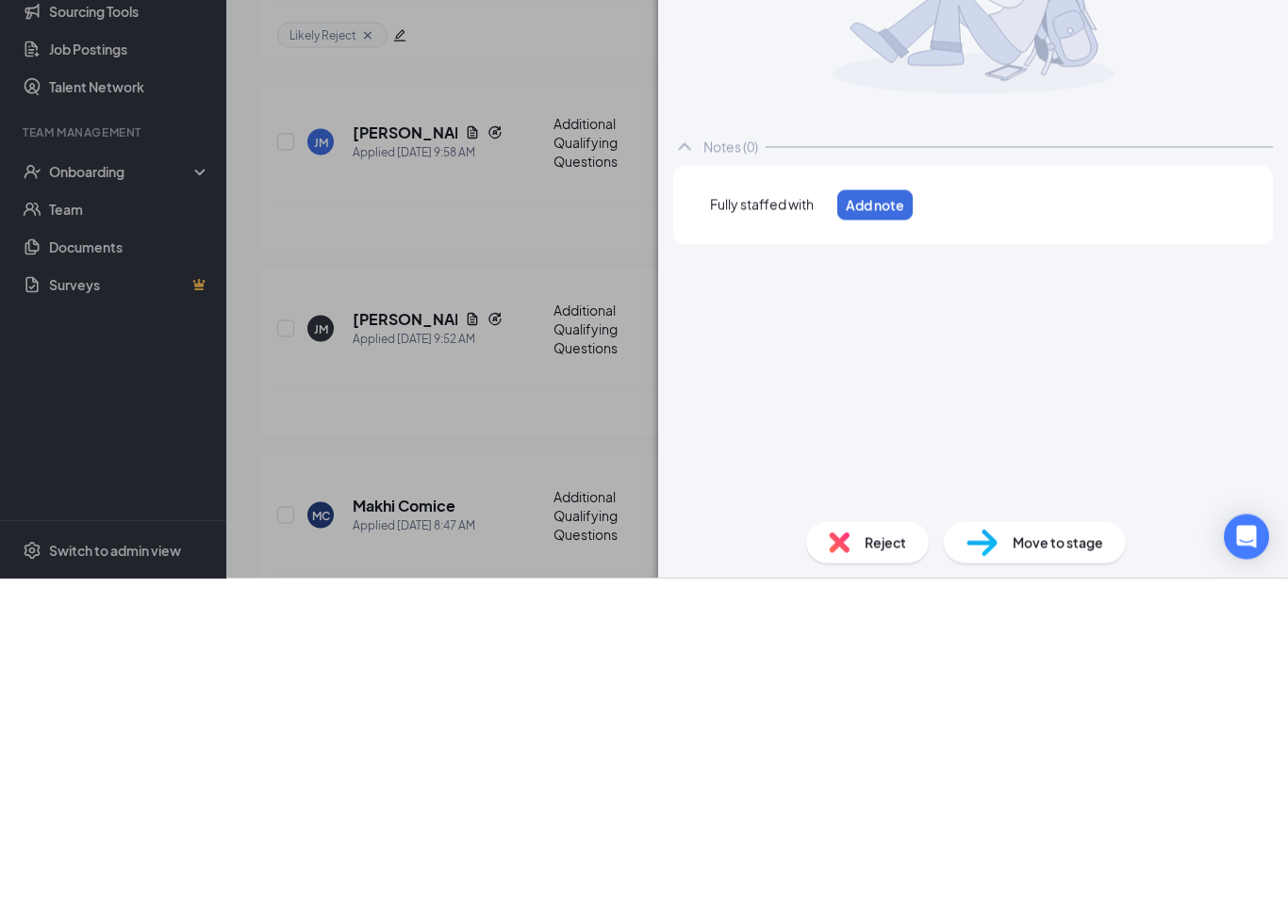
scroll to position [589, 0]
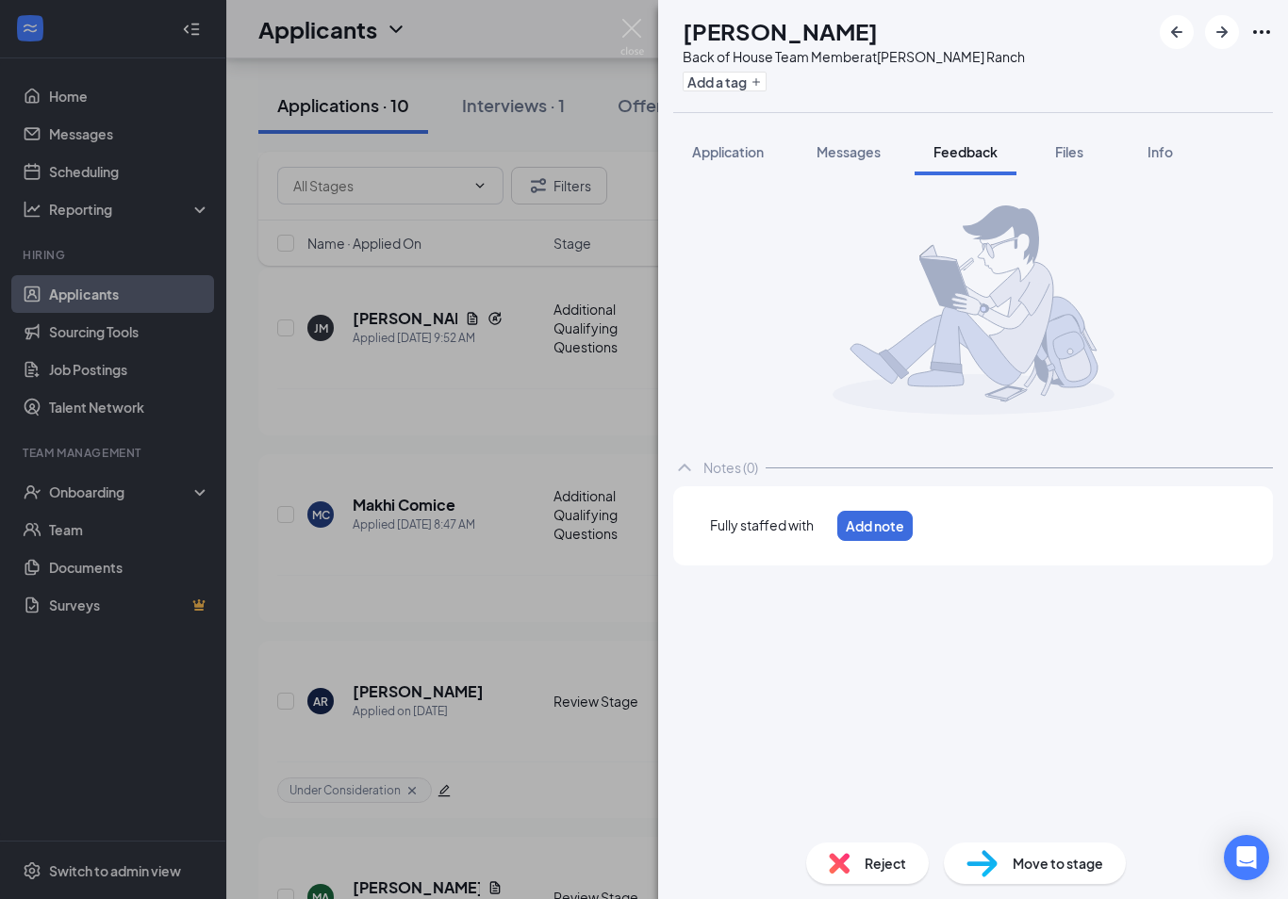
click at [829, 533] on div "Fully staffed with" at bounding box center [769, 526] width 119 height 20
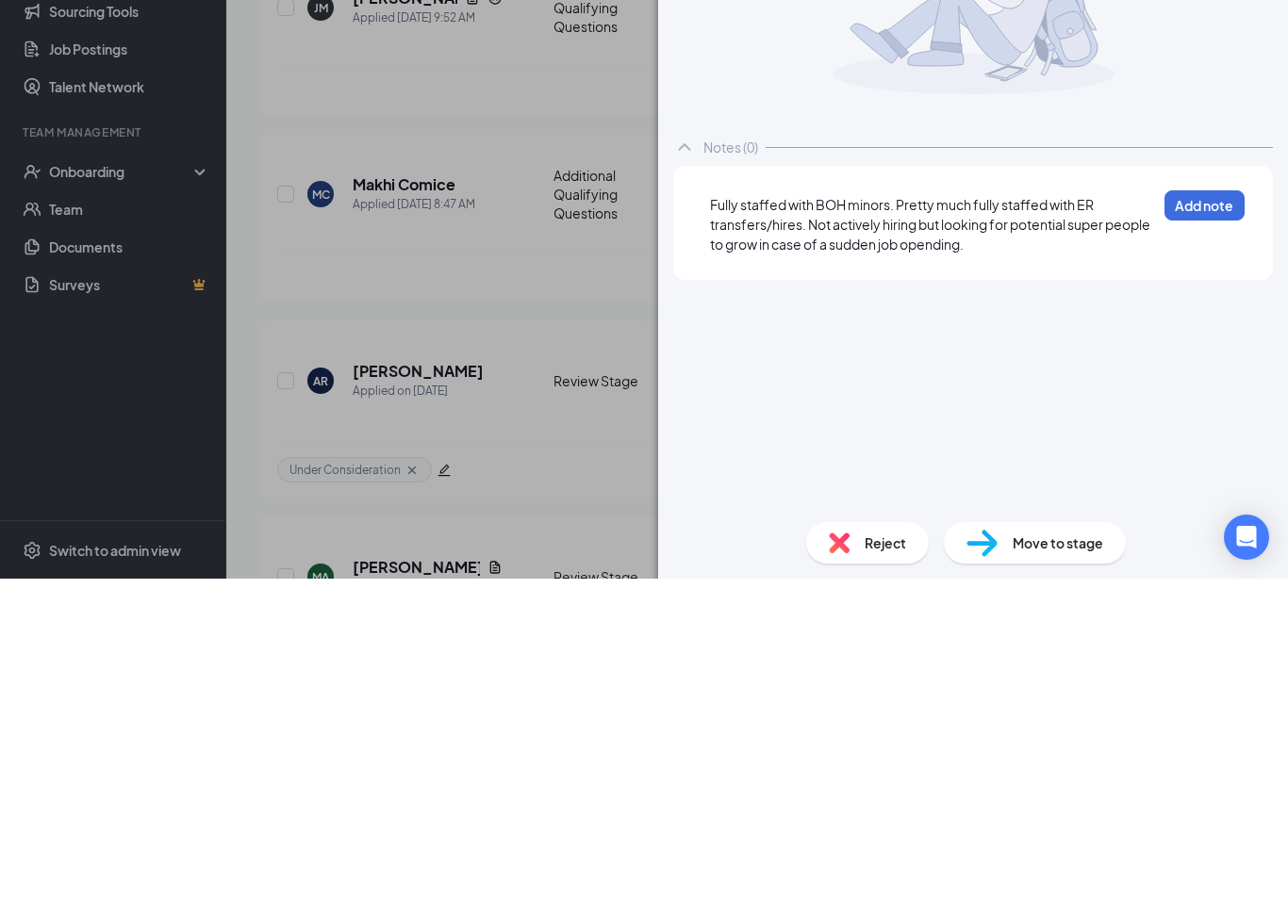
click at [1192, 511] on button "Add note" at bounding box center [1204, 526] width 80 height 30
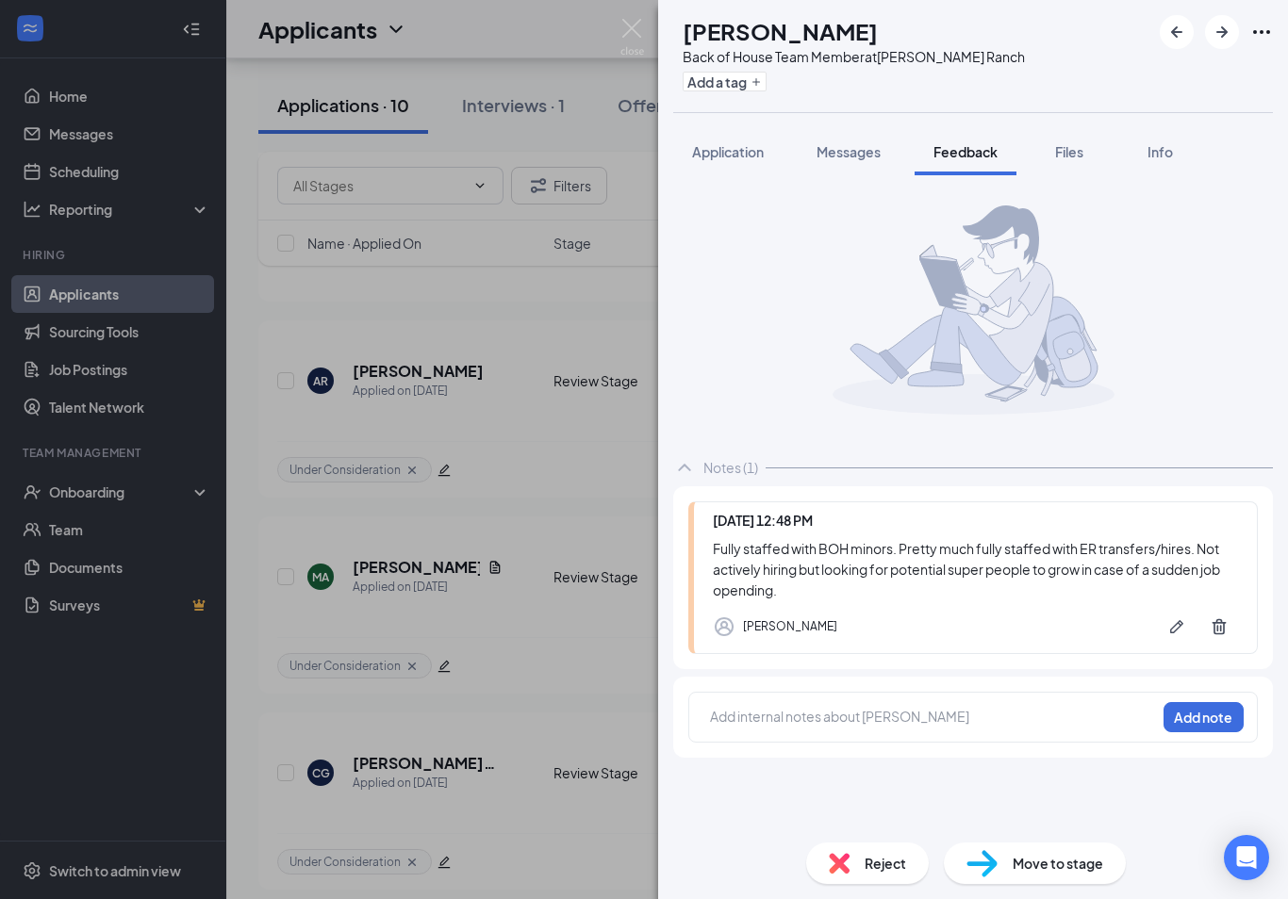
click at [1180, 562] on div "Fully staffed with BOH minors. Pretty much fully staffed with ER transfers/hire…" at bounding box center [975, 569] width 525 height 62
click at [1187, 567] on div "Fully staffed with BOH minors. Pretty much fully staffed with ER transfers/hire…" at bounding box center [975, 569] width 525 height 62
click at [1176, 636] on icon "Pen" at bounding box center [1176, 626] width 19 height 19
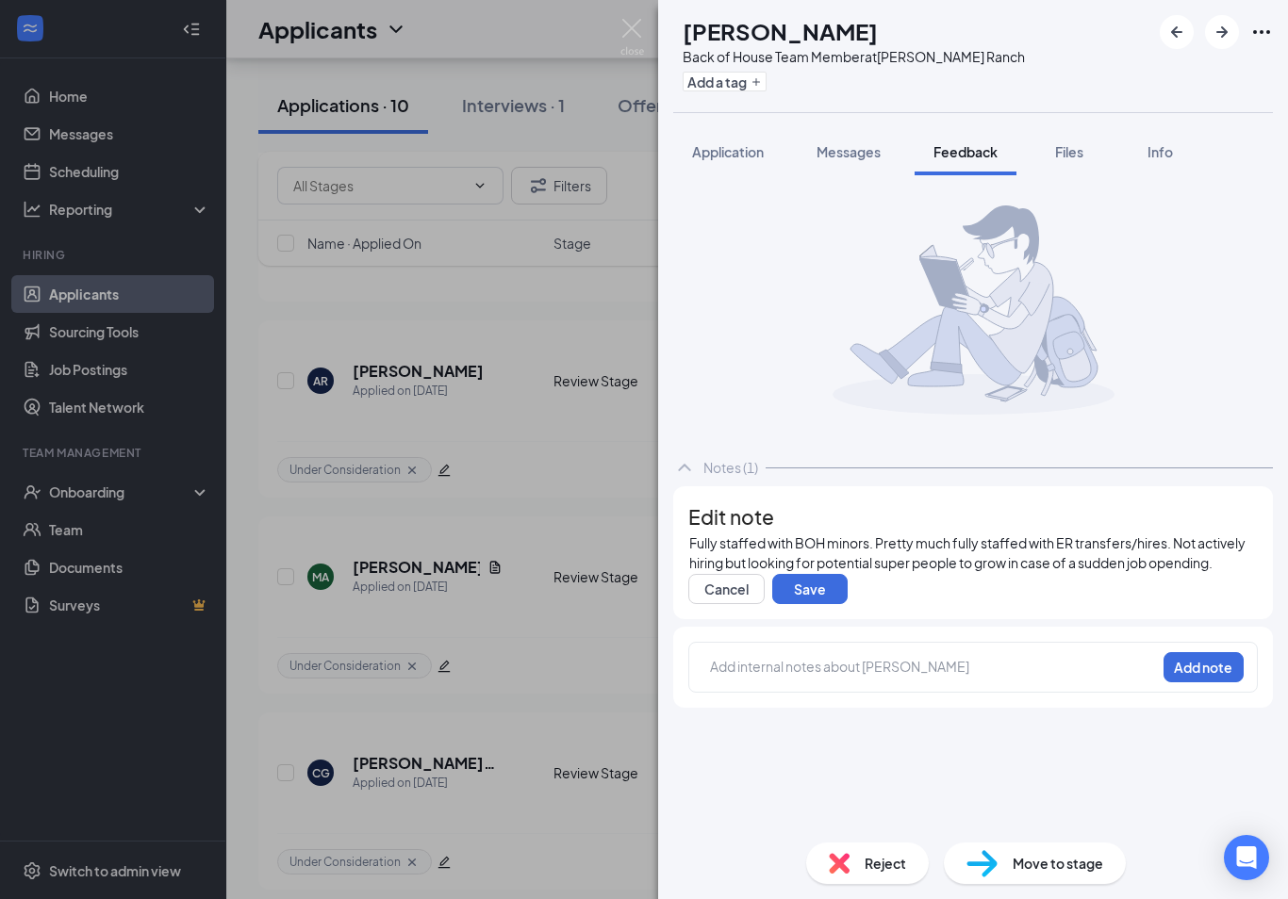
click at [1185, 571] on span "Fully staffed with BOH minors. Pretty much fully staffed with ER transfers/hire…" at bounding box center [968, 552] width 558 height 37
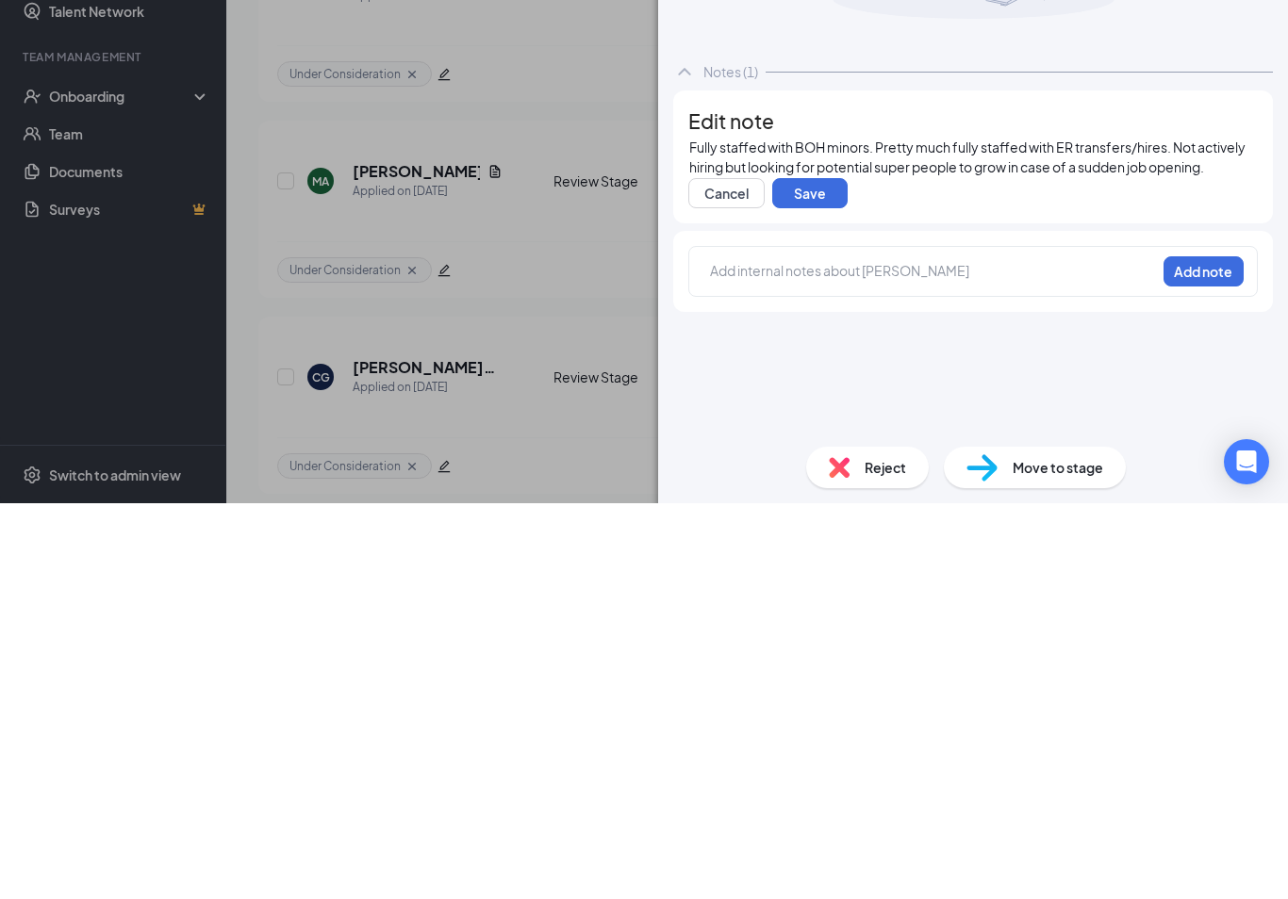
click at [1182, 534] on span "Fully staffed with BOH minors. Pretty much fully staffed with ER transfers/hire…" at bounding box center [968, 552] width 558 height 37
click at [787, 533] on div "Fully staffed with BOH minors. Pretty much fully staffed with GO team still. No…" at bounding box center [972, 553] width 567 height 40
click at [822, 574] on button "Save" at bounding box center [809, 589] width 75 height 30
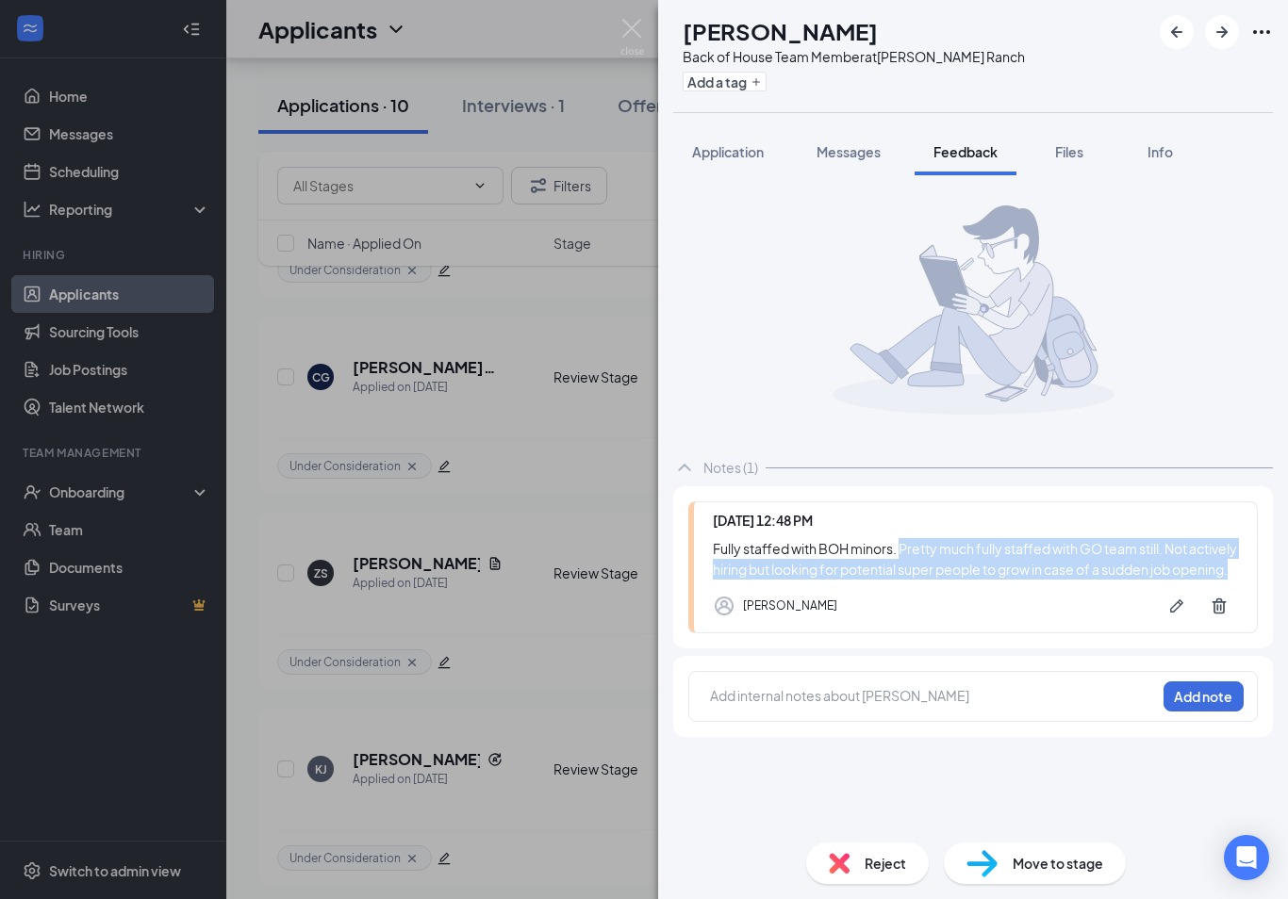
click at [766, 85] on button "Add a tag" at bounding box center [724, 82] width 84 height 20
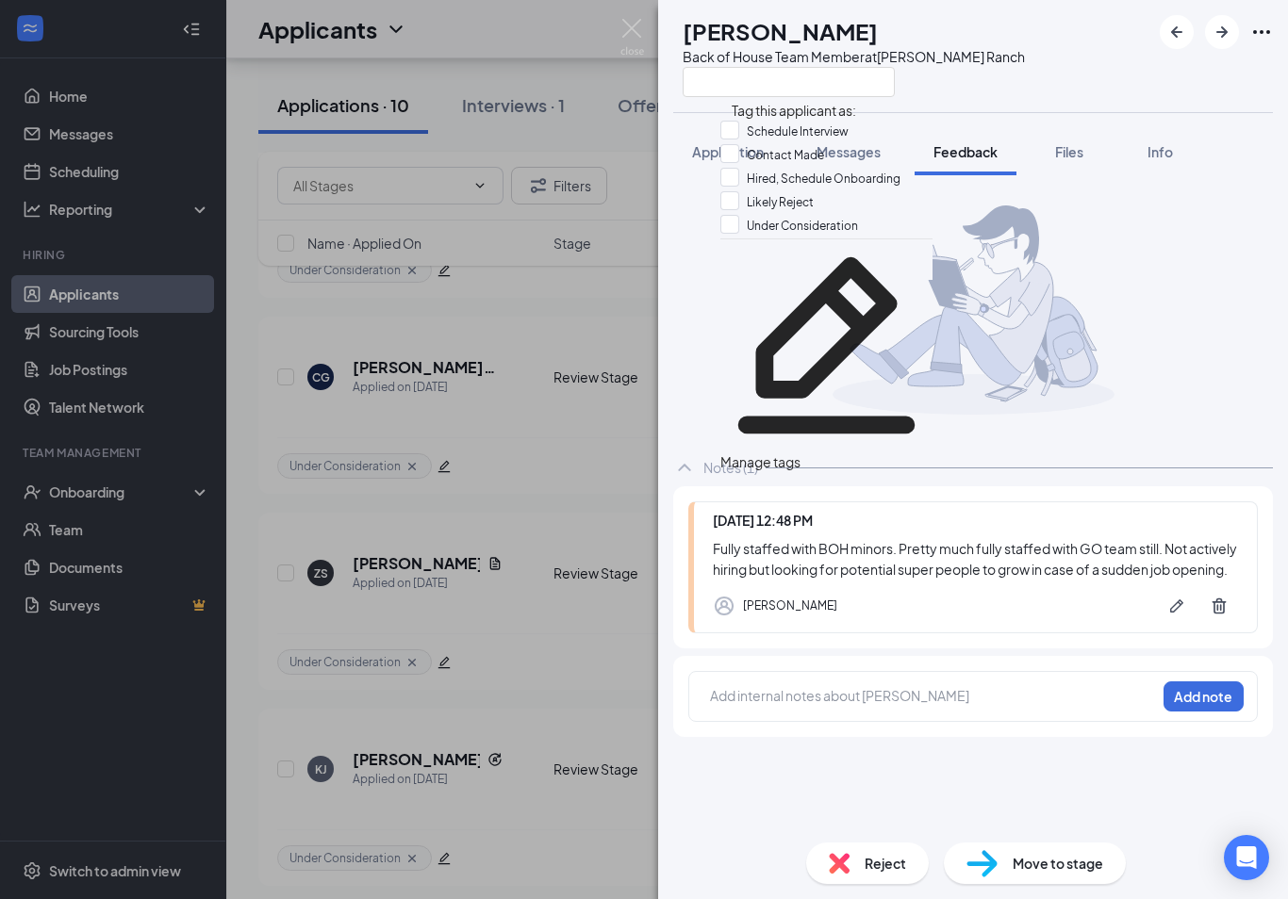
click at [738, 212] on input "Likely Reject" at bounding box center [766, 201] width 93 height 21
checkbox input "true"
click at [1028, 74] on div "[PERSON_NAME] [PERSON_NAME] Back of House Team Member at [PERSON_NAME][GEOGRAPH…" at bounding box center [973, 56] width 630 height 112
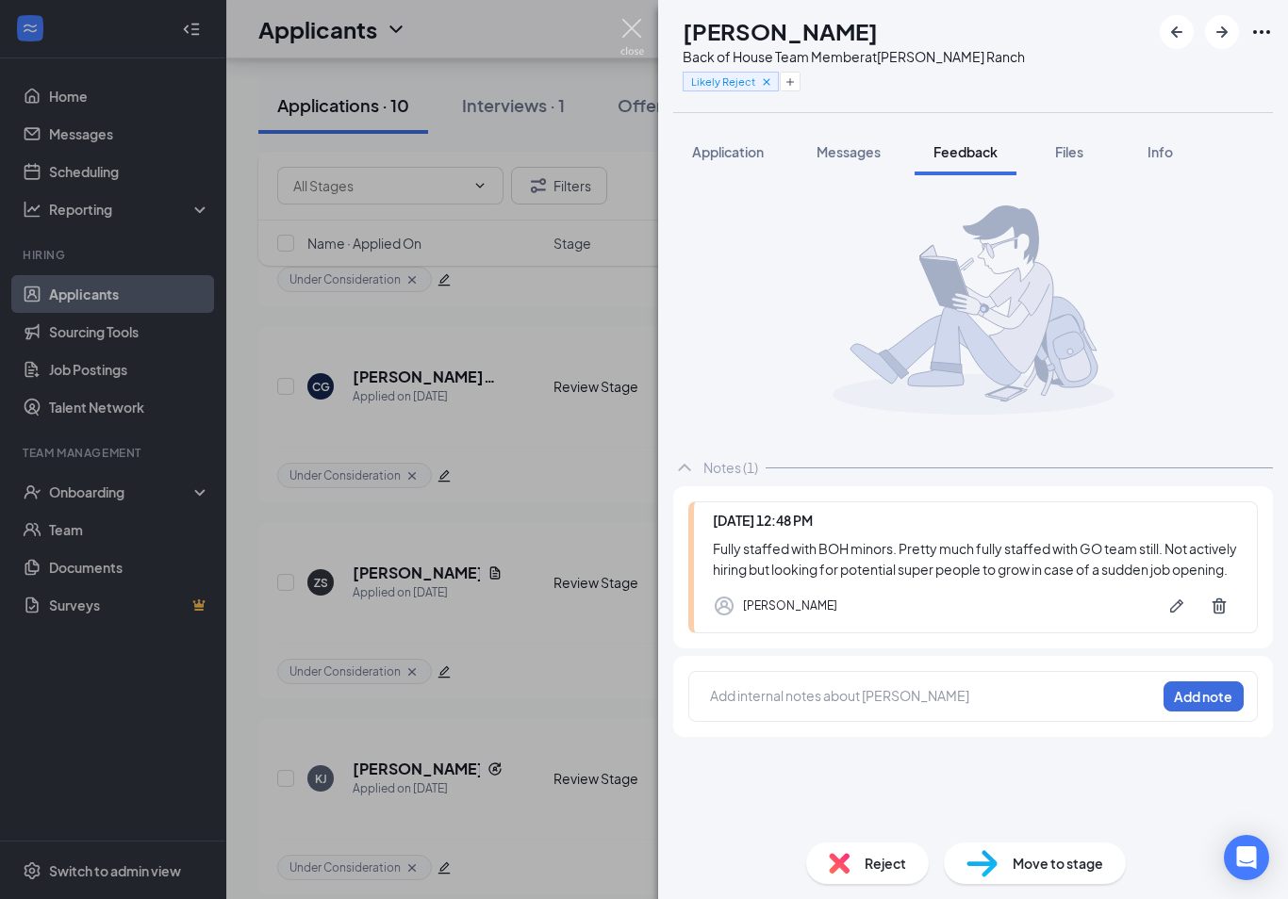
click at [637, 33] on img at bounding box center [632, 37] width 24 height 37
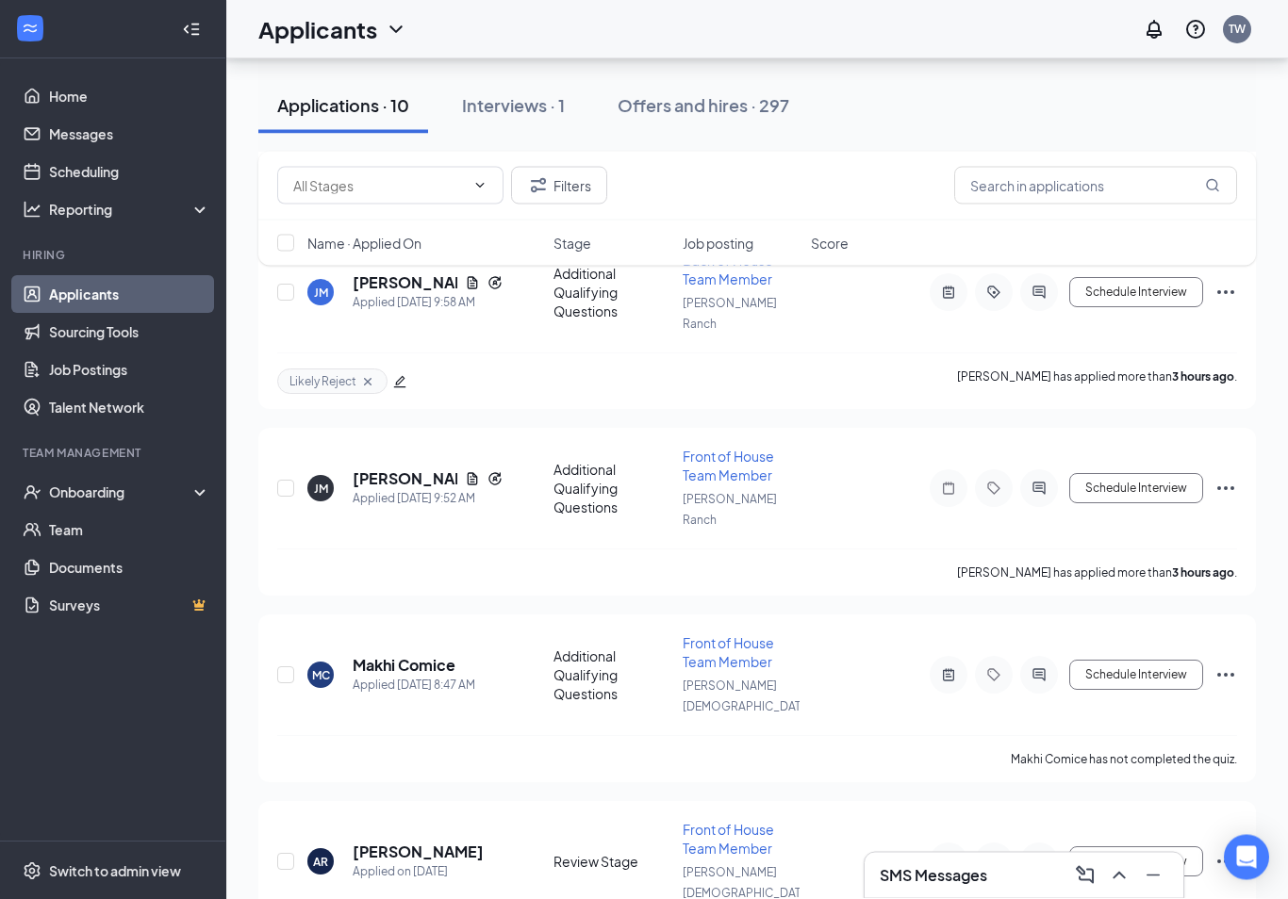
scroll to position [438, 0]
click at [409, 468] on h5 "[PERSON_NAME]" at bounding box center [405, 478] width 105 height 21
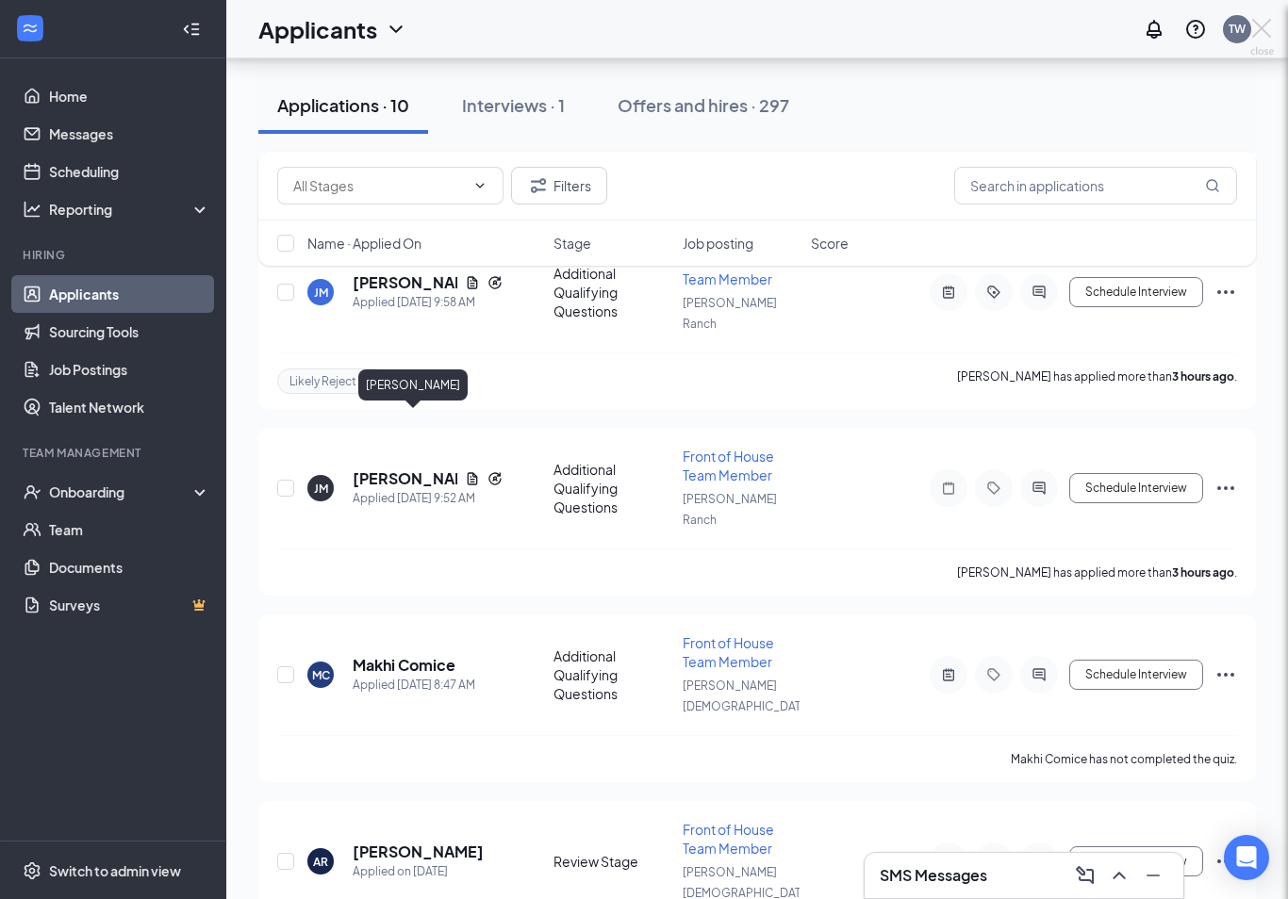
scroll to position [468, 0]
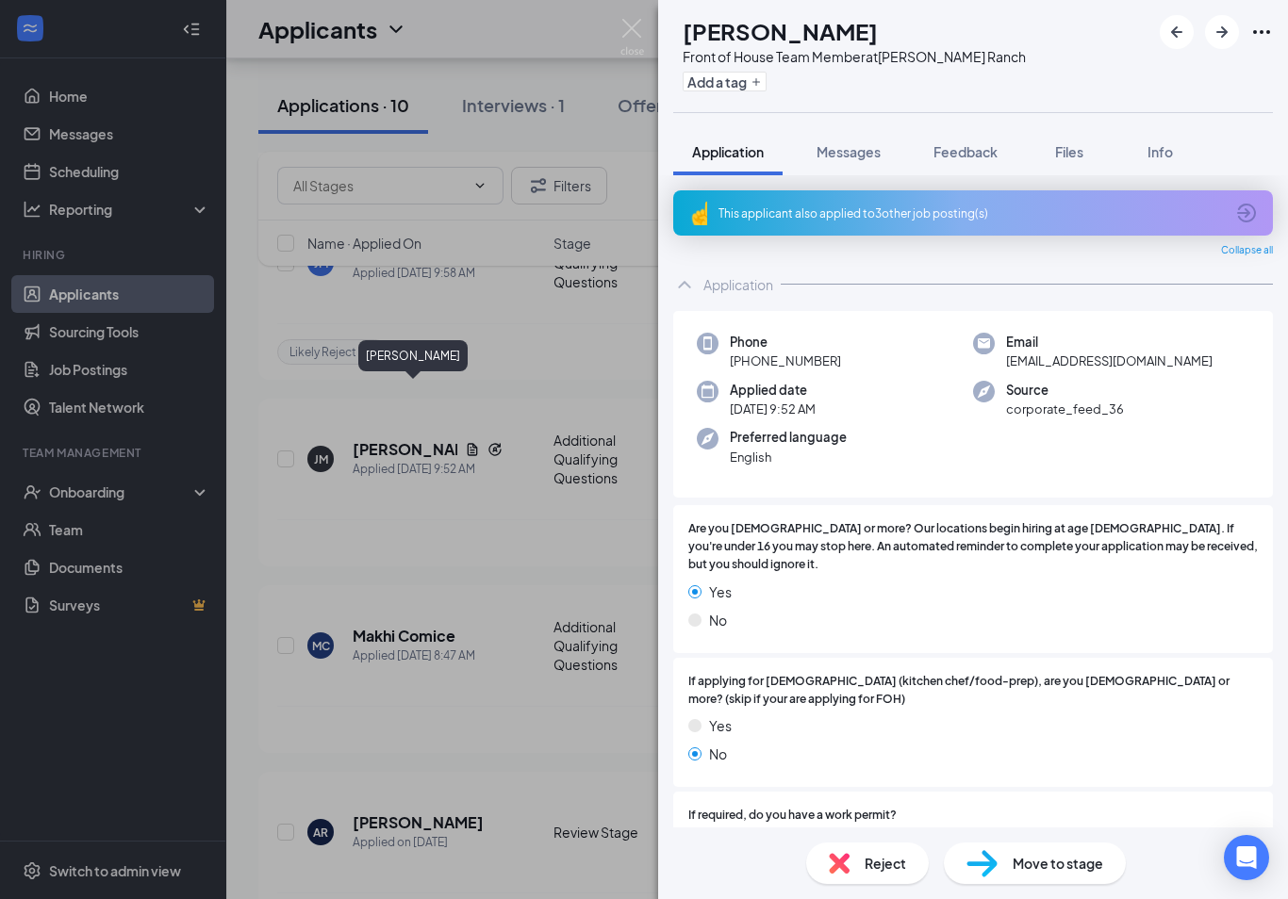
click at [966, 155] on span "Feedback" at bounding box center [965, 151] width 64 height 17
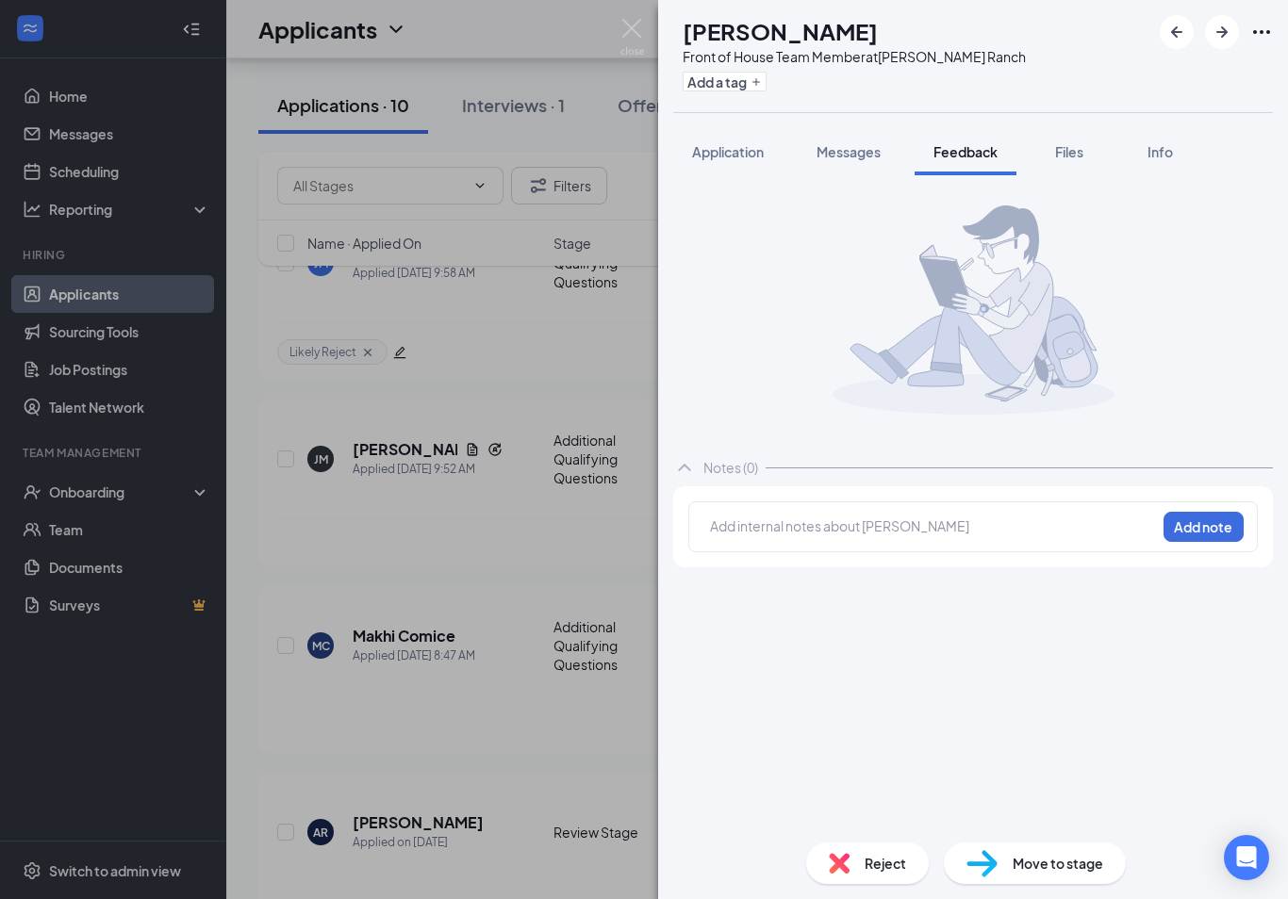
click at [763, 536] on div at bounding box center [933, 527] width 444 height 20
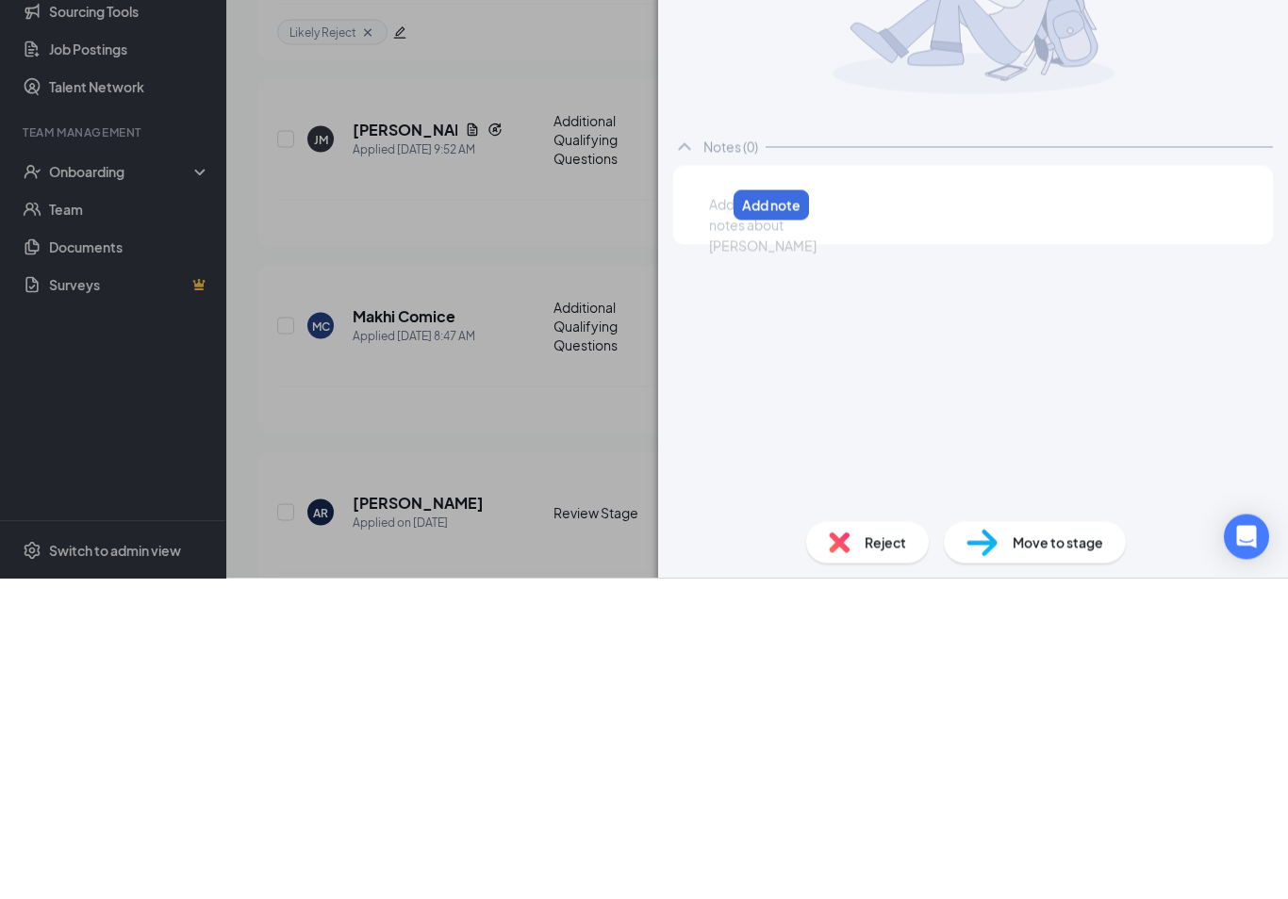
click at [715, 516] on div at bounding box center [717, 526] width 15 height 20
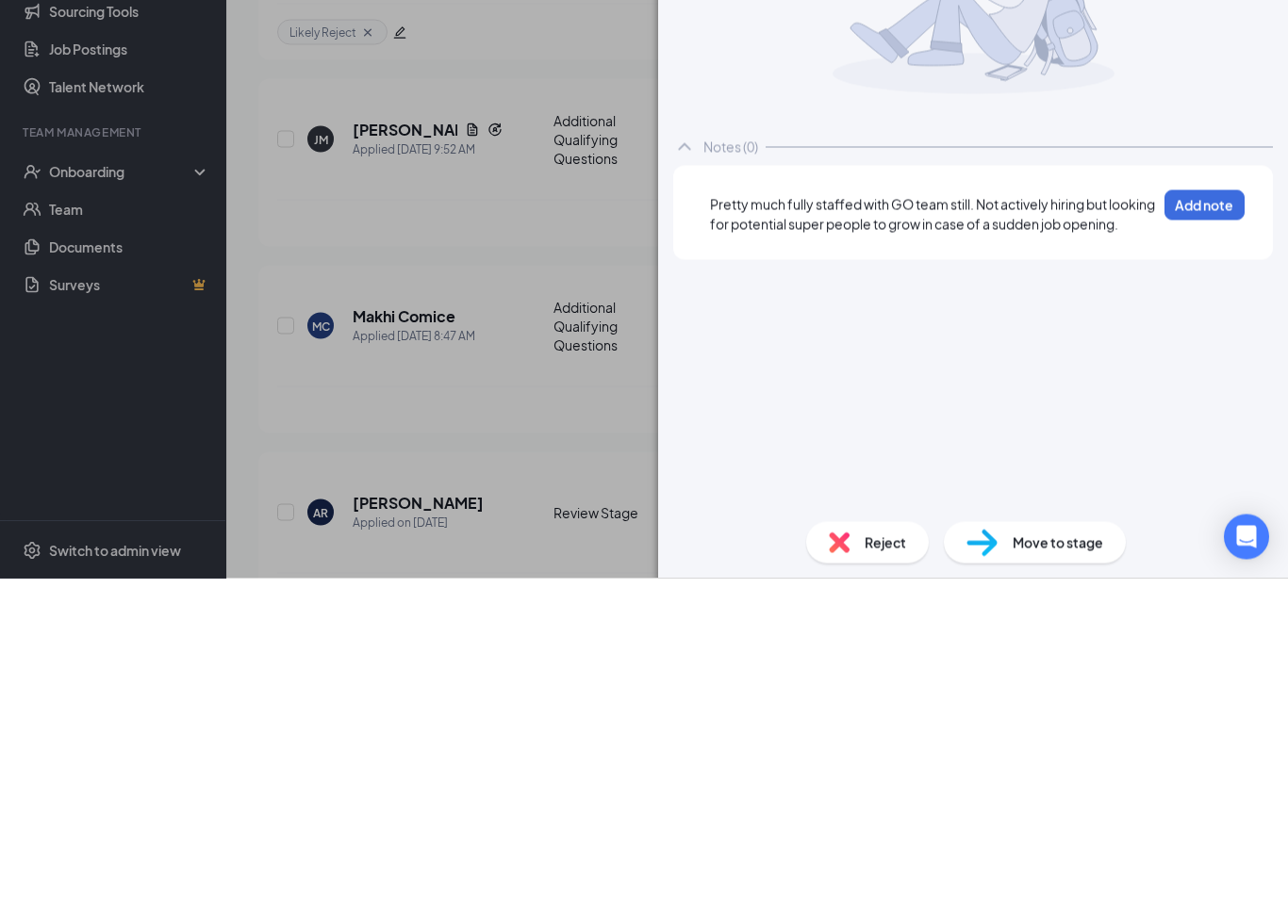
click at [1195, 511] on button "Add note" at bounding box center [1204, 526] width 80 height 30
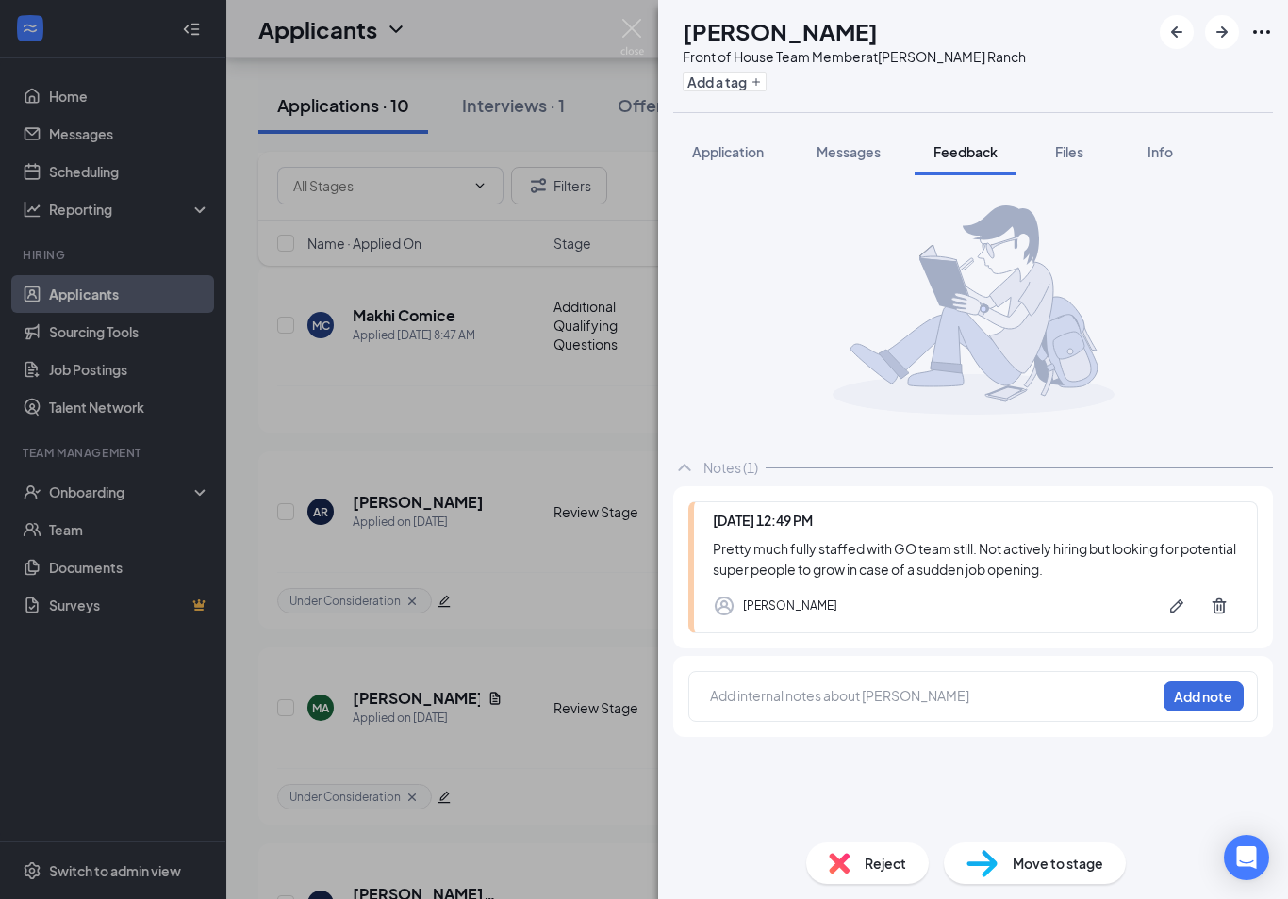
click at [762, 80] on icon "Plus" at bounding box center [755, 81] width 11 height 11
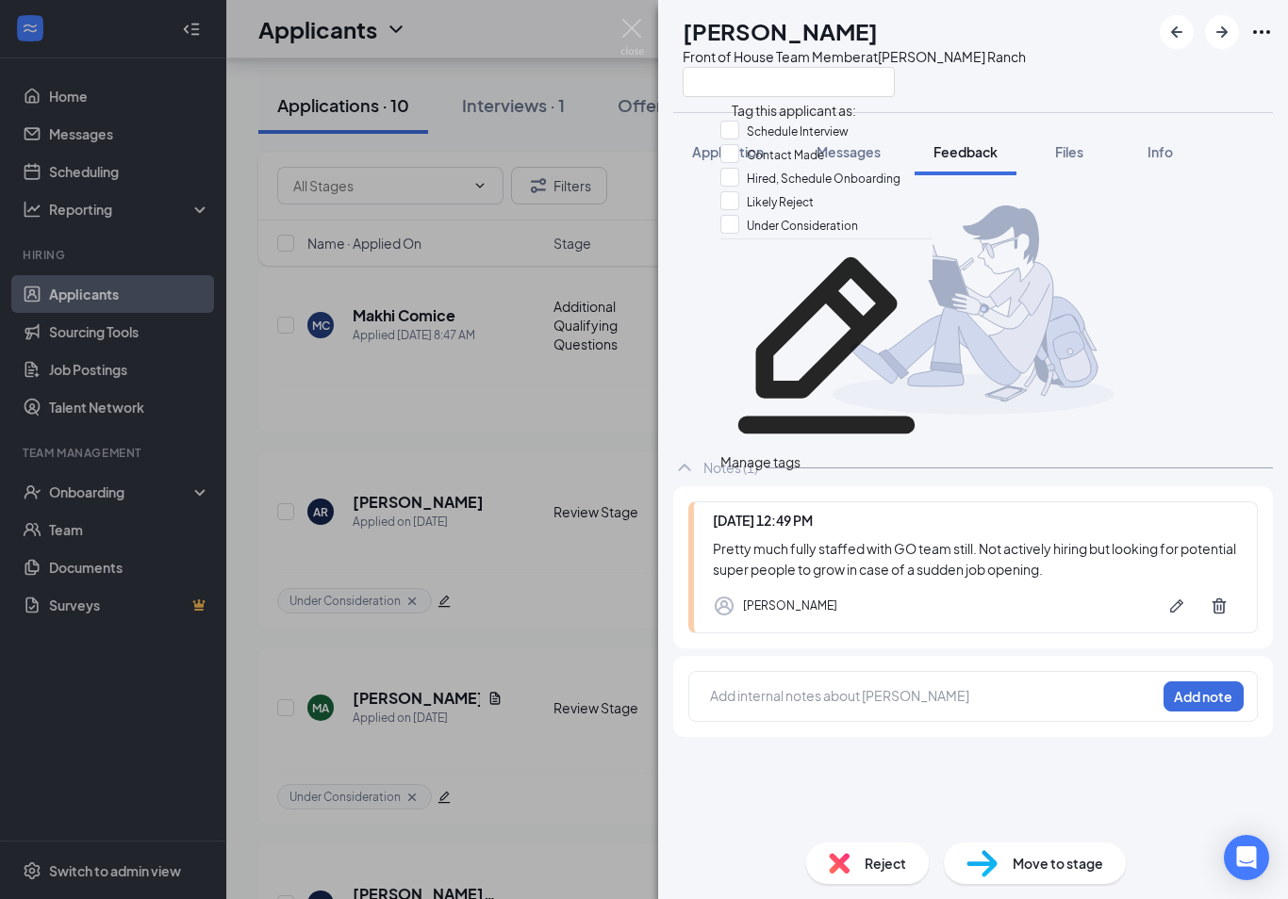
click at [734, 212] on input "Likely Reject" at bounding box center [766, 201] width 93 height 21
checkbox input "true"
click at [1046, 93] on div "[PERSON_NAME] [PERSON_NAME] Front of House Team Member at [PERSON_NAME][GEOGRAP…" at bounding box center [973, 56] width 630 height 112
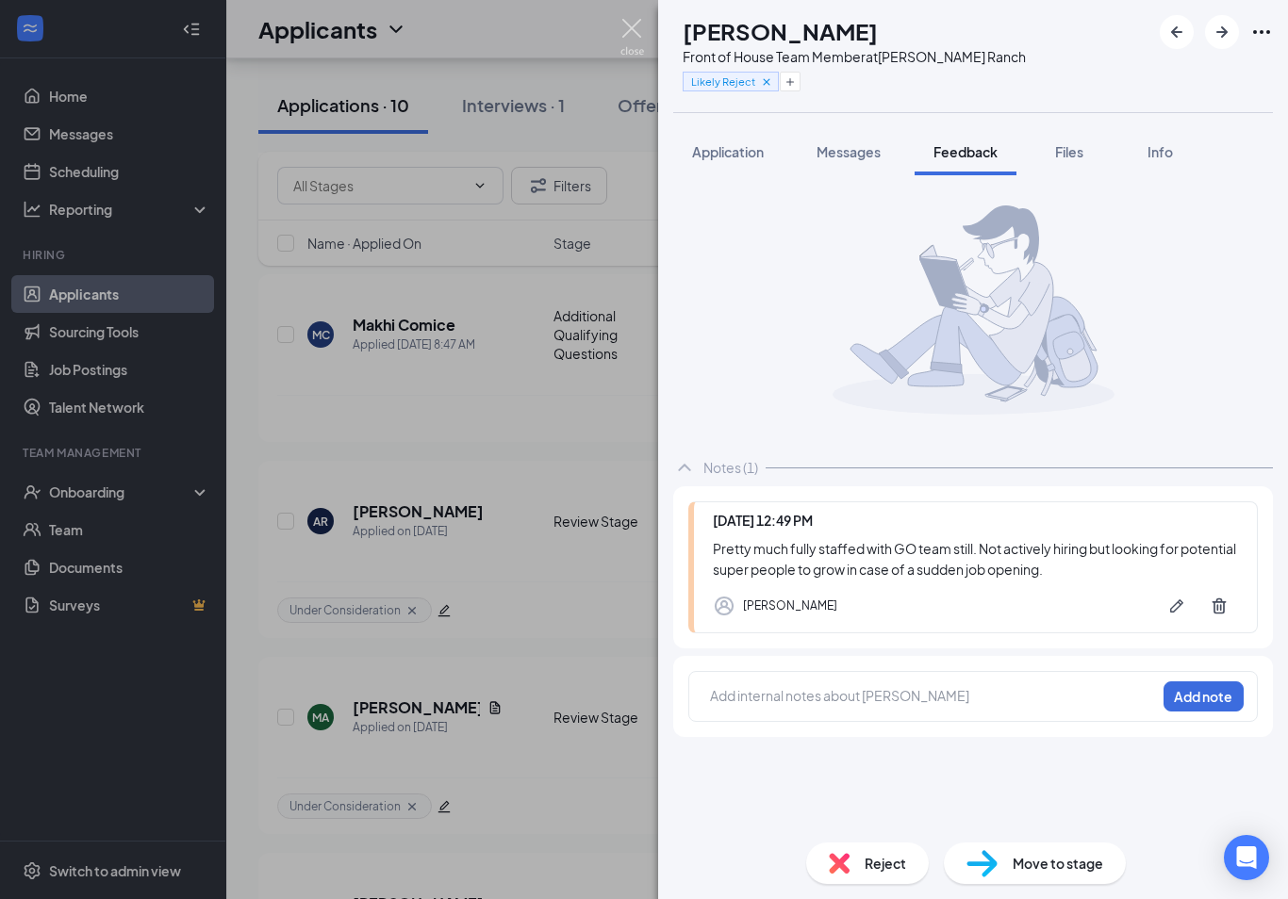
click at [629, 23] on img at bounding box center [632, 37] width 24 height 37
